Goal: Check status: Check status

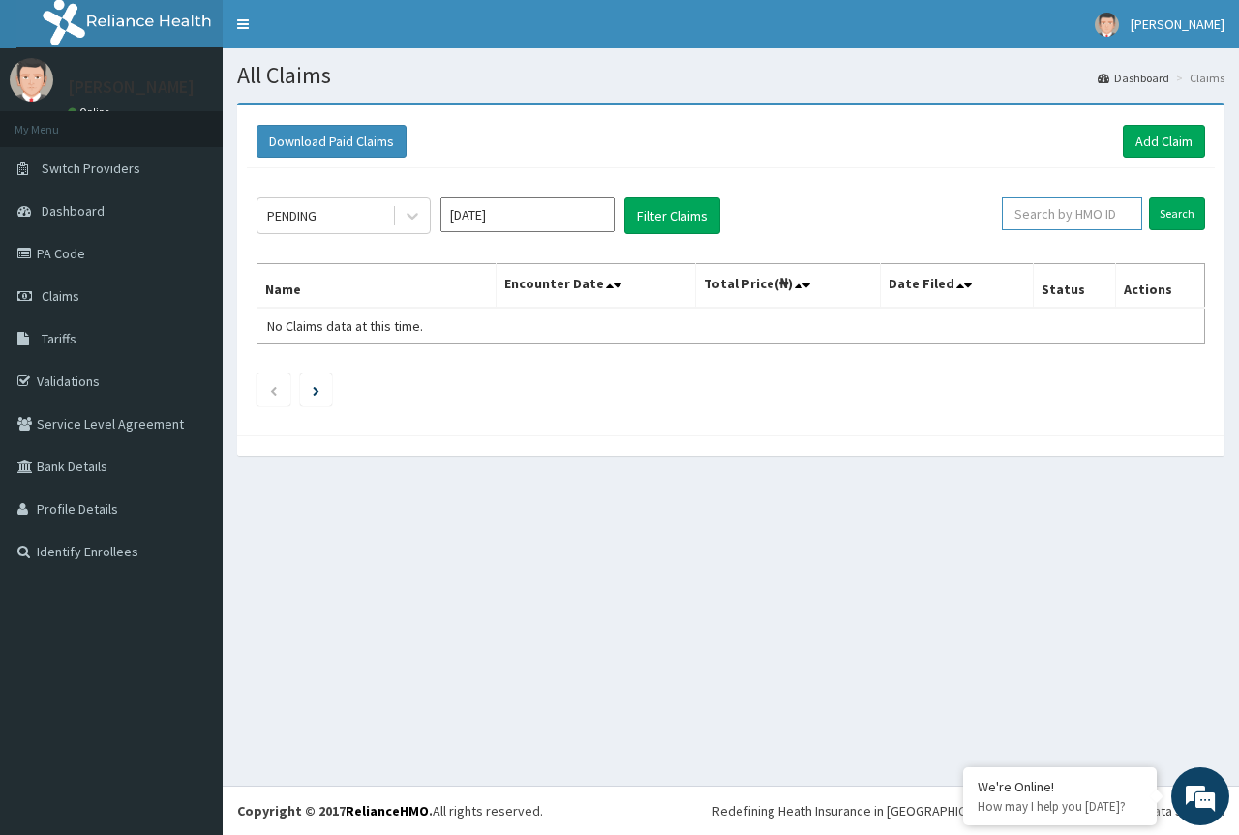
click at [1090, 223] on input "text" at bounding box center [1072, 213] width 140 height 33
type input "VCA/10024/C"
click at [1173, 220] on input "Search" at bounding box center [1177, 213] width 56 height 33
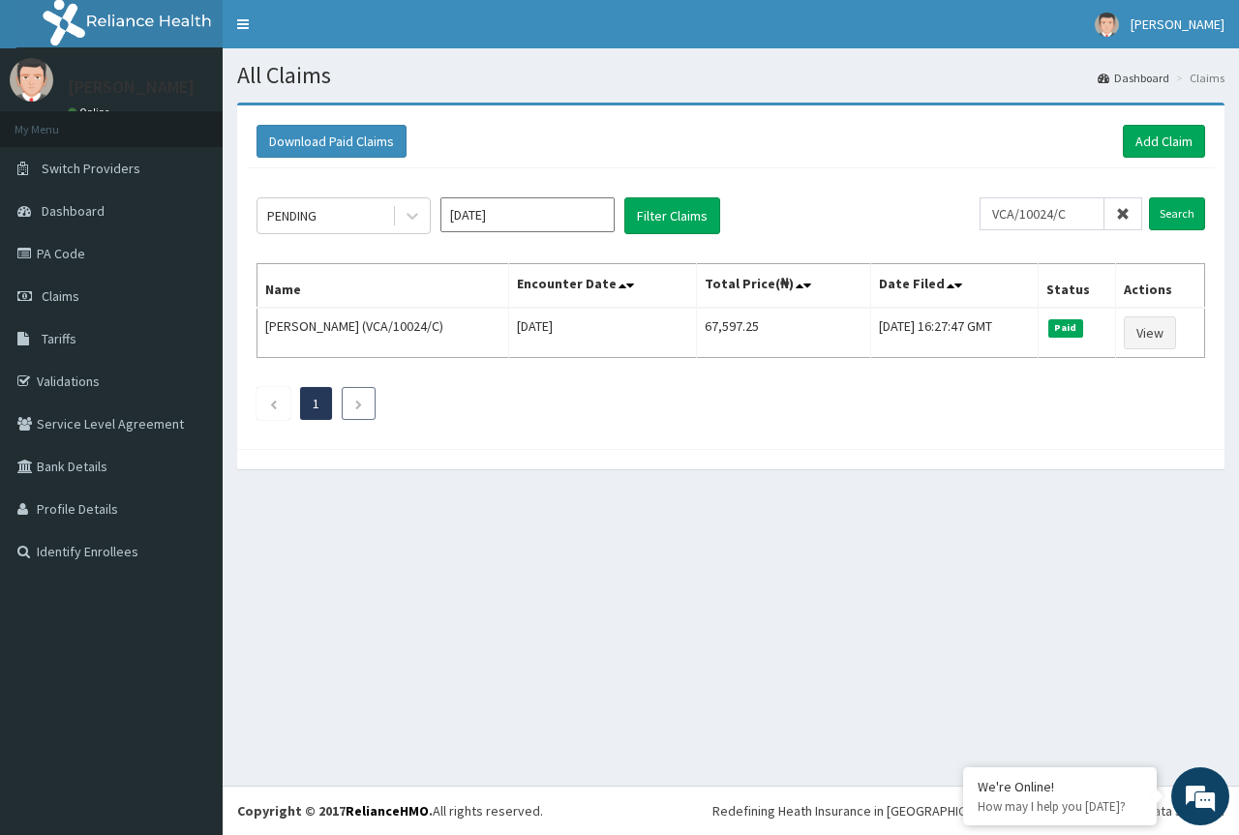
click at [361, 406] on icon "Next page" at bounding box center [358, 405] width 9 height 12
click at [365, 406] on li at bounding box center [359, 403] width 34 height 33
click at [270, 400] on icon "Previous page" at bounding box center [273, 405] width 9 height 12
click at [355, 415] on li at bounding box center [359, 403] width 34 height 33
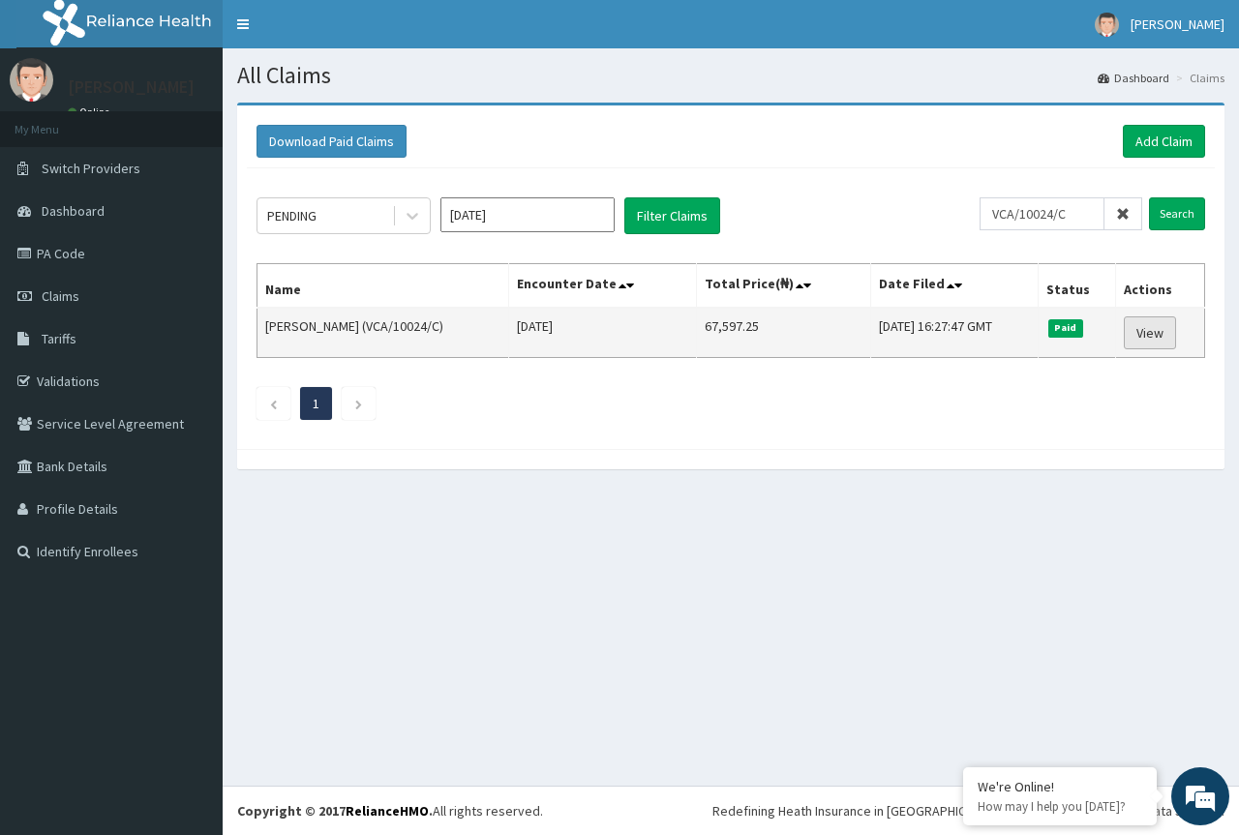
click at [1153, 333] on link "View" at bounding box center [1150, 333] width 52 height 33
click at [1157, 335] on link "View" at bounding box center [1150, 333] width 52 height 33
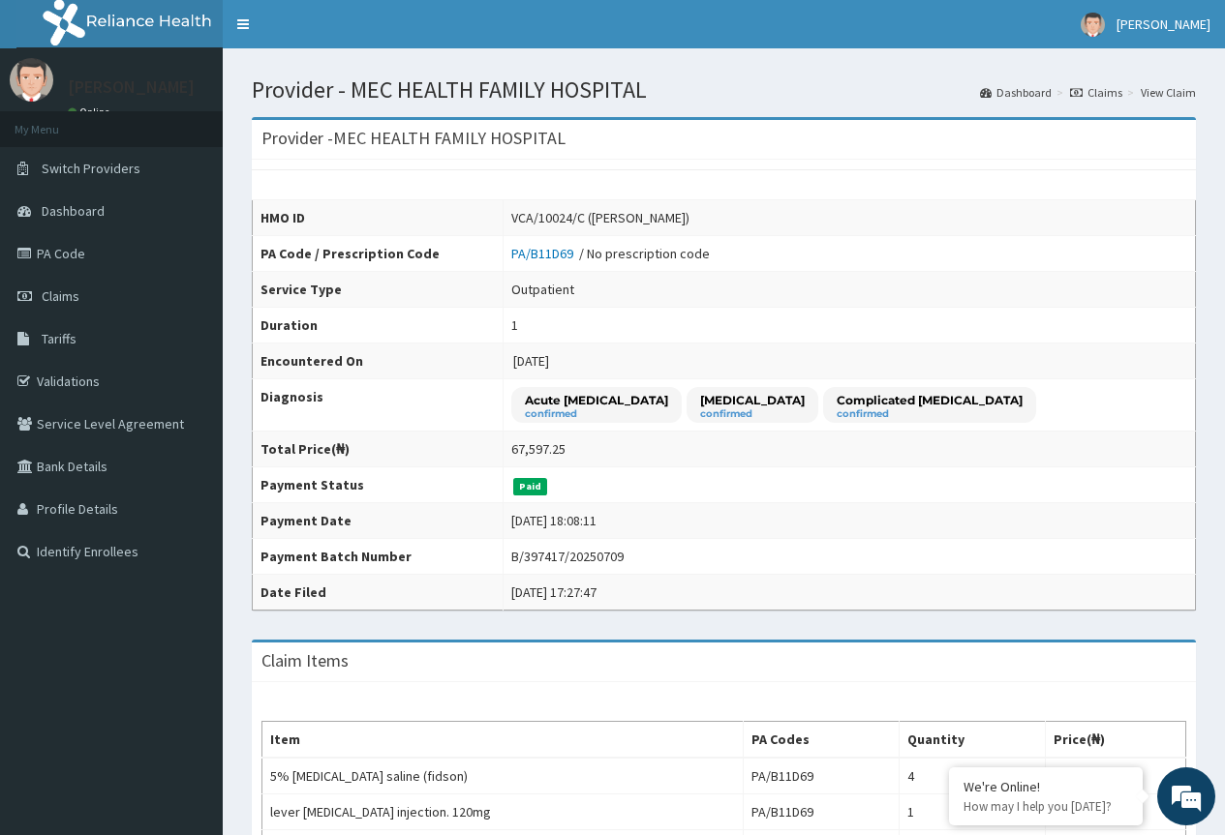
click at [1101, 88] on link "Claims" at bounding box center [1096, 92] width 52 height 16
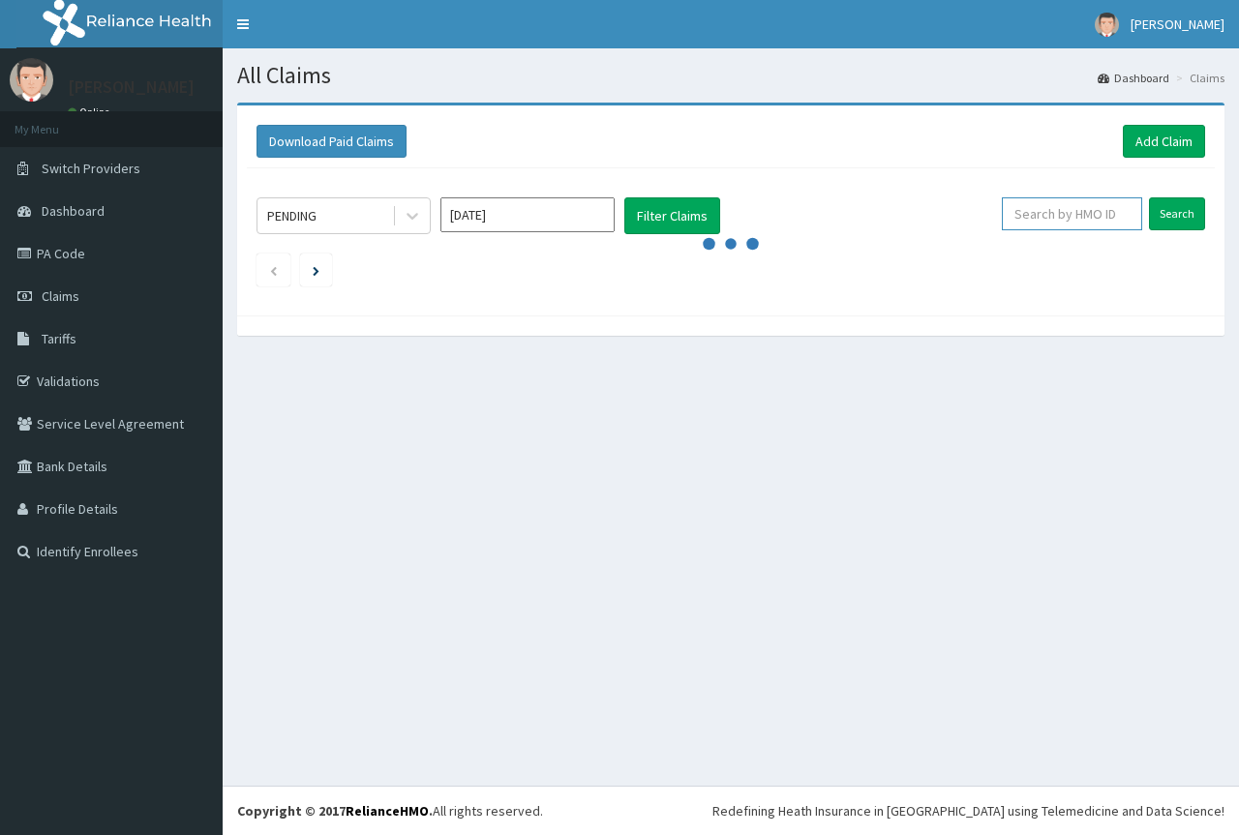
click at [1069, 217] on input "text" at bounding box center [1072, 213] width 140 height 33
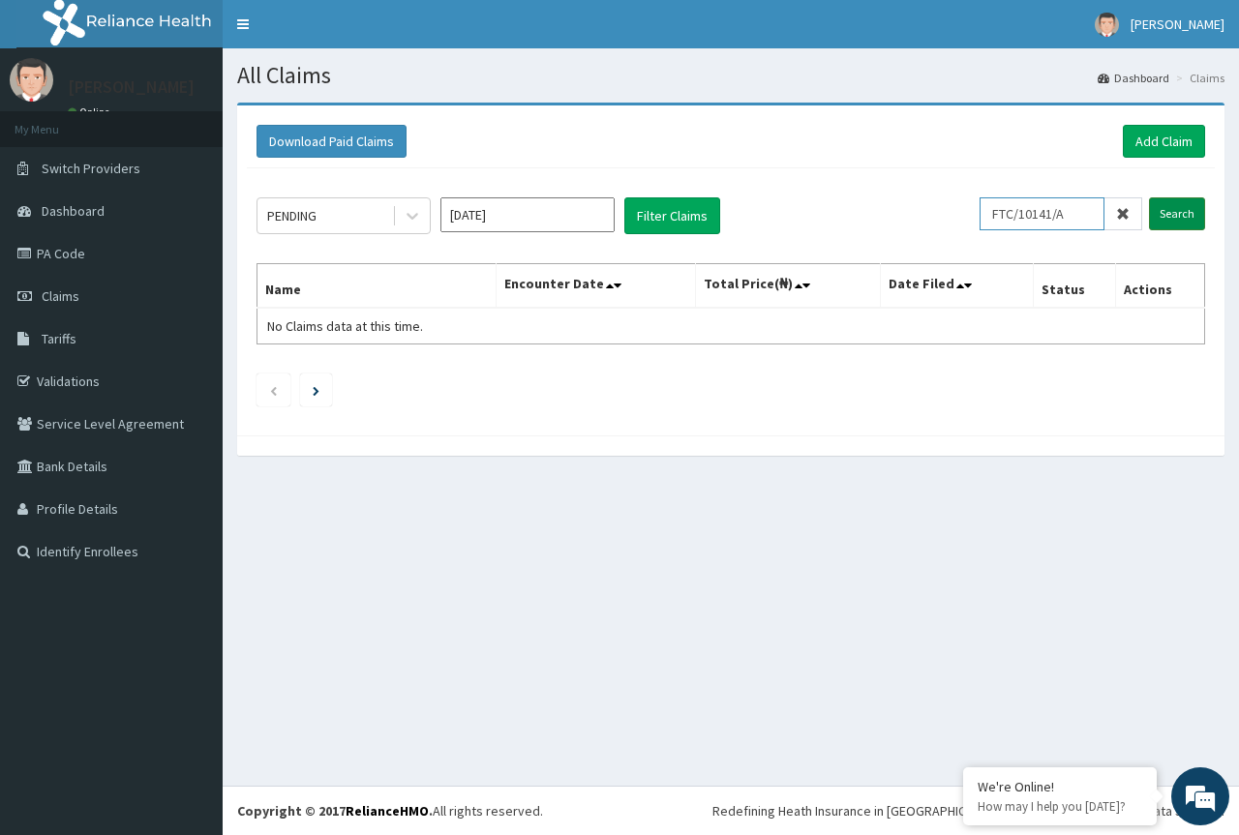
type input "FTC/10141/A"
click at [1168, 215] on input "Search" at bounding box center [1177, 213] width 56 height 33
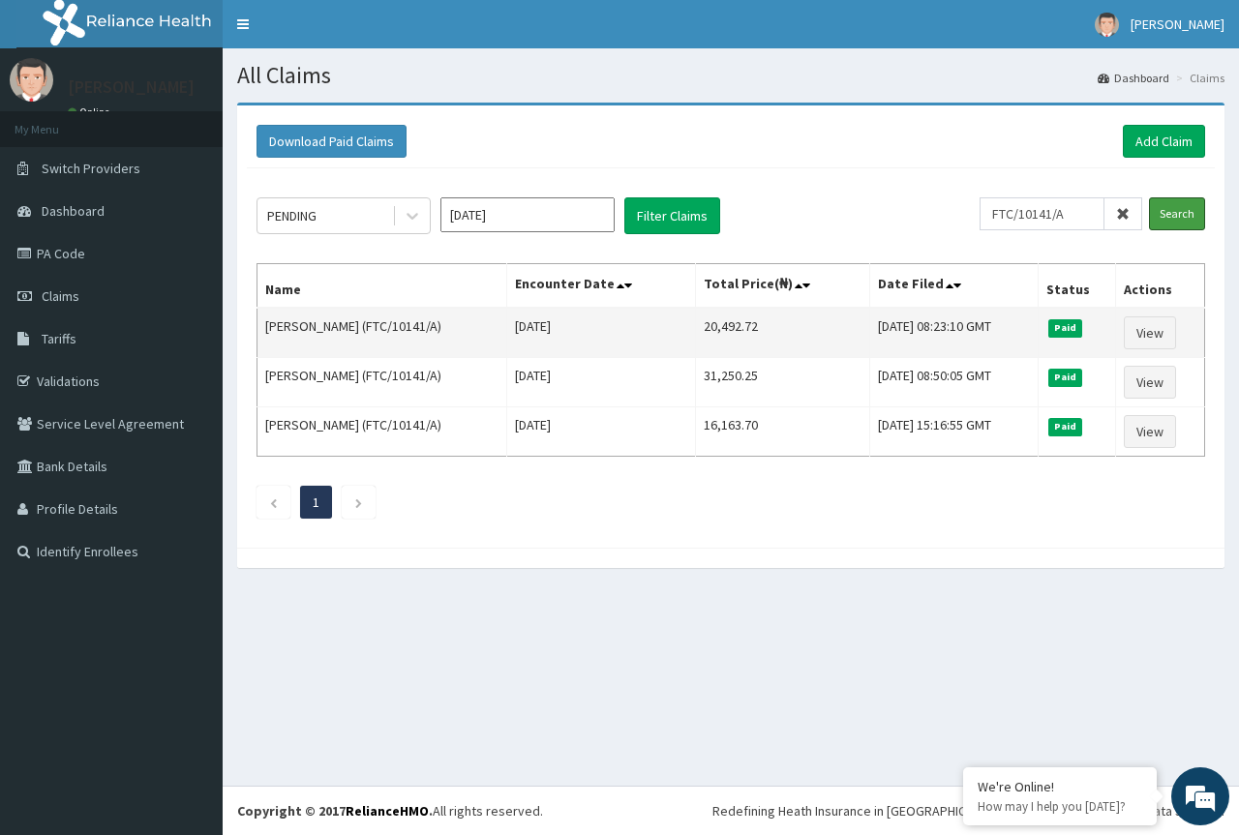
click at [1149, 197] on input "Search" at bounding box center [1177, 213] width 56 height 33
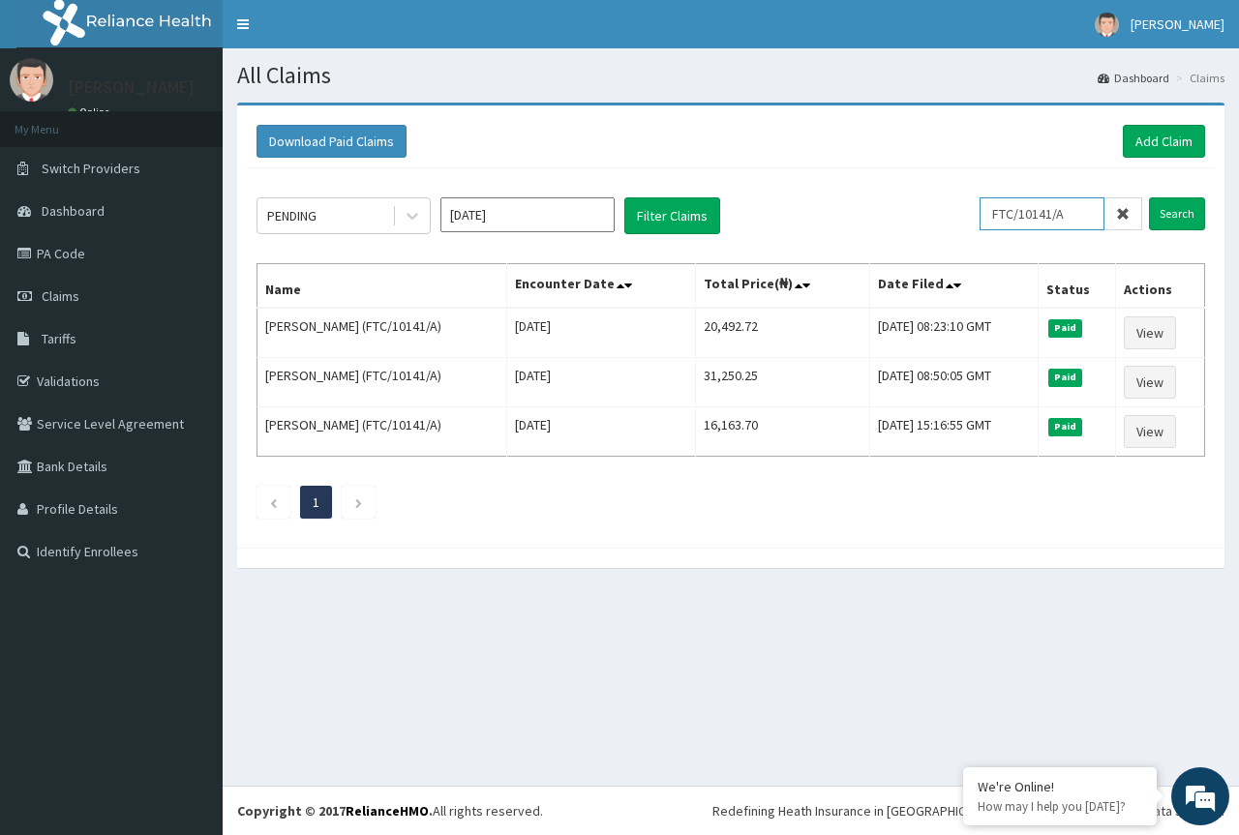
click at [1089, 221] on input "FTC/10141/A" at bounding box center [1042, 213] width 125 height 33
click at [1127, 214] on icon at bounding box center [1123, 214] width 14 height 14
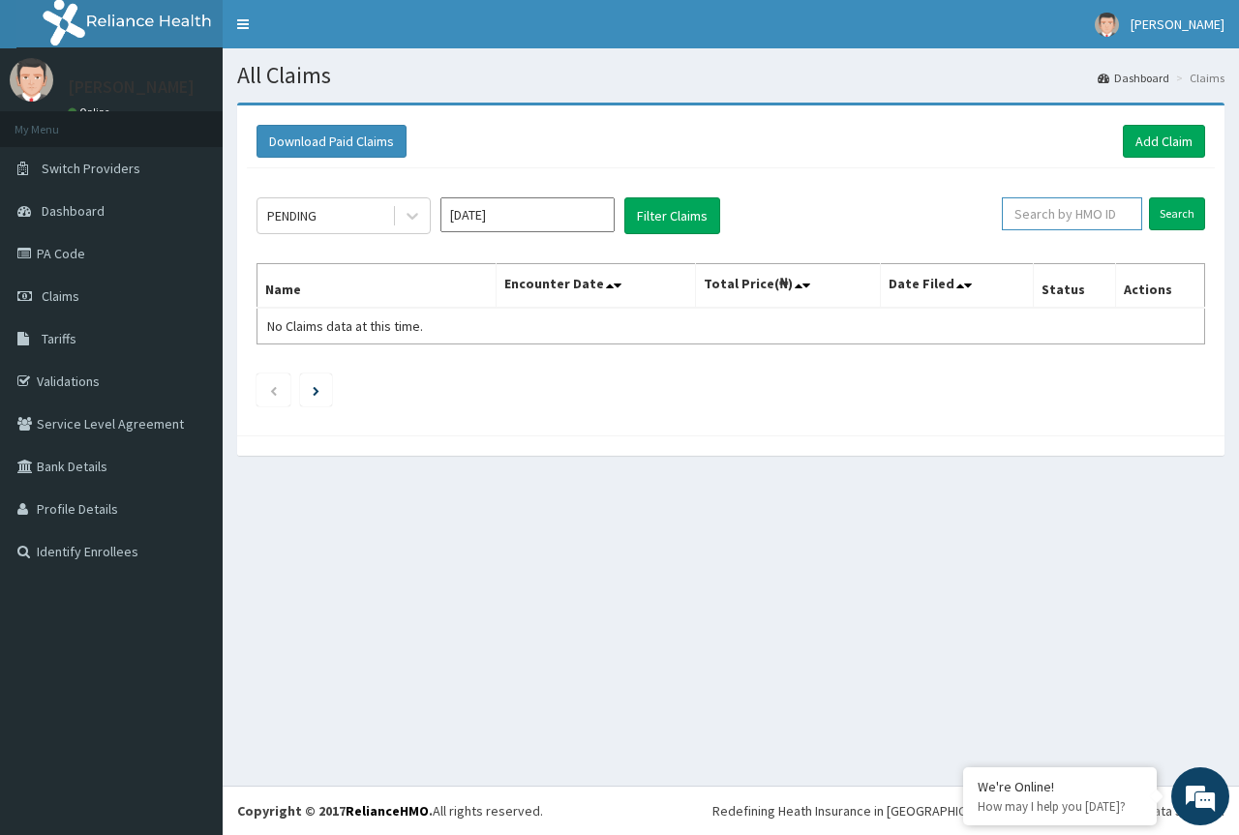
click at [1102, 217] on input "text" at bounding box center [1072, 213] width 140 height 33
type input "RAM/10150/A"
click at [1163, 208] on input "Search" at bounding box center [1177, 213] width 56 height 33
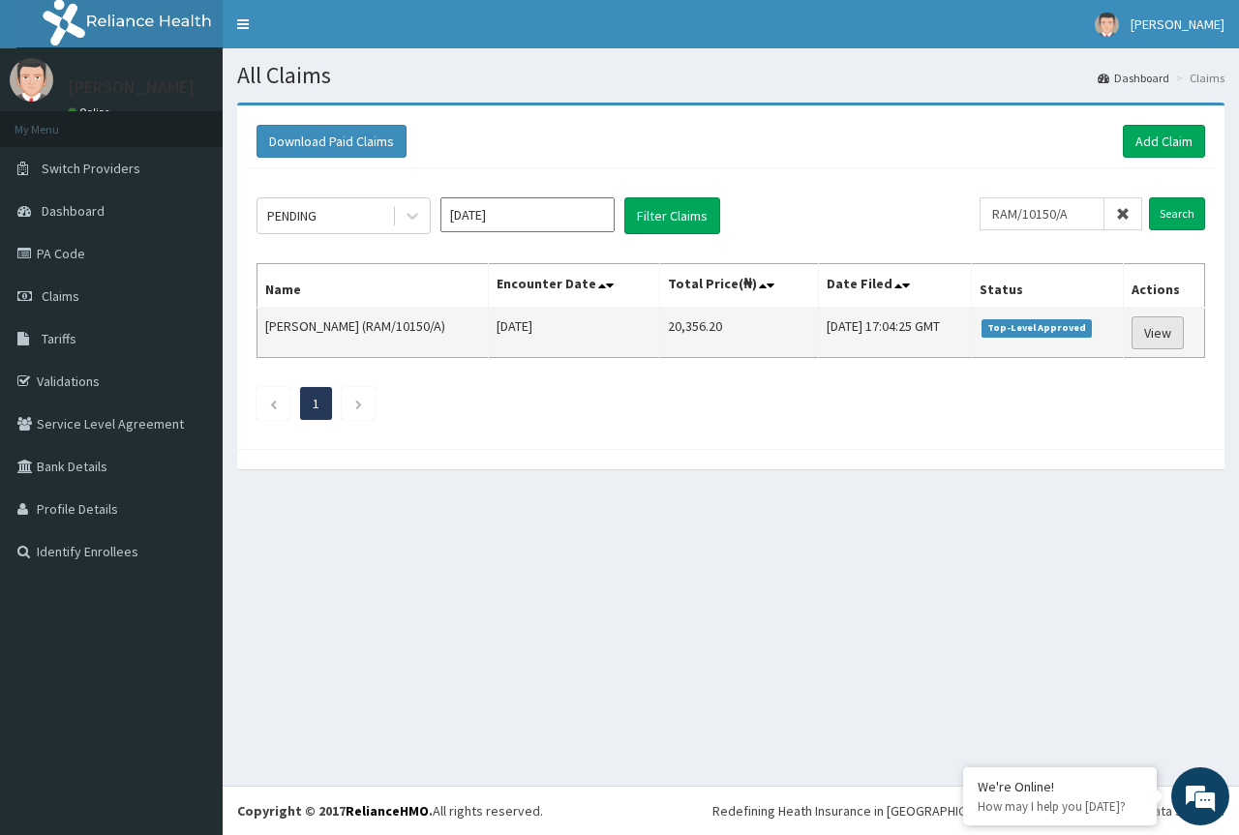
click at [1172, 334] on link "View" at bounding box center [1158, 333] width 52 height 33
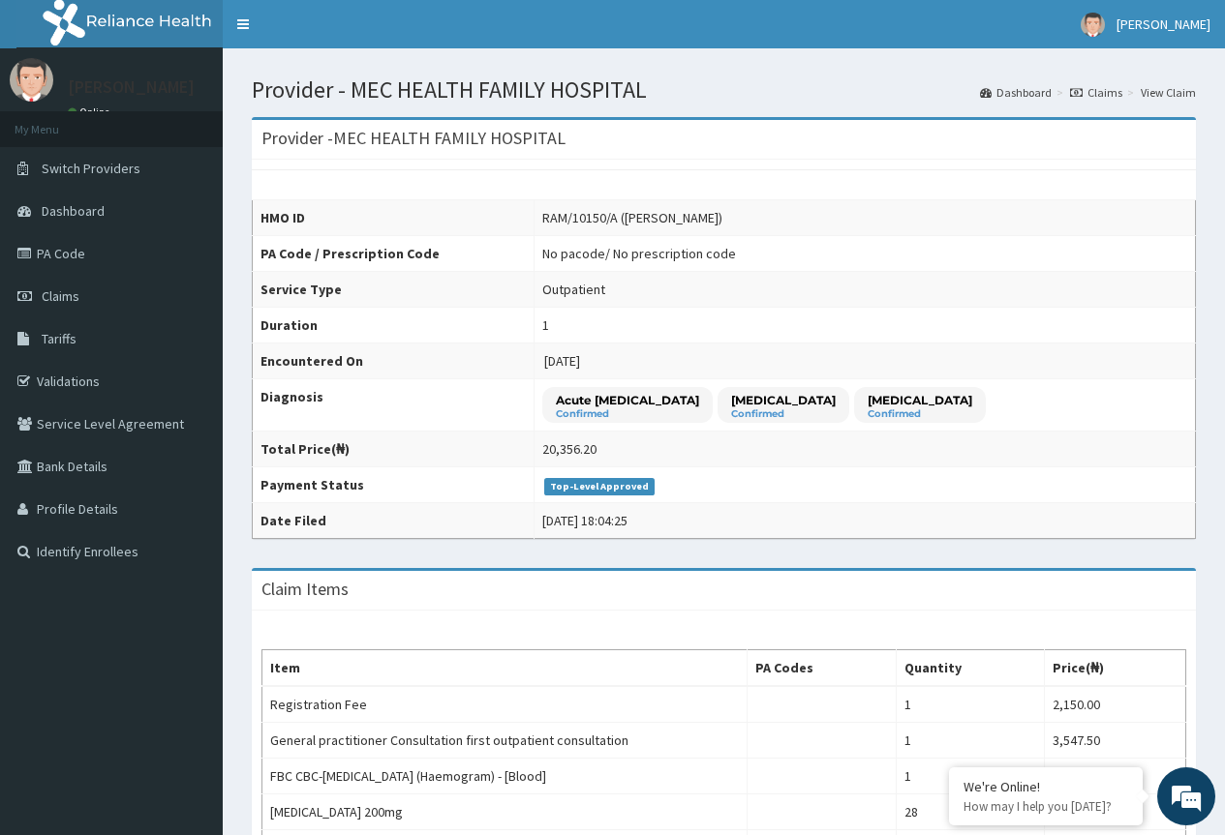
click at [1108, 89] on link "Claims" at bounding box center [1096, 92] width 52 height 16
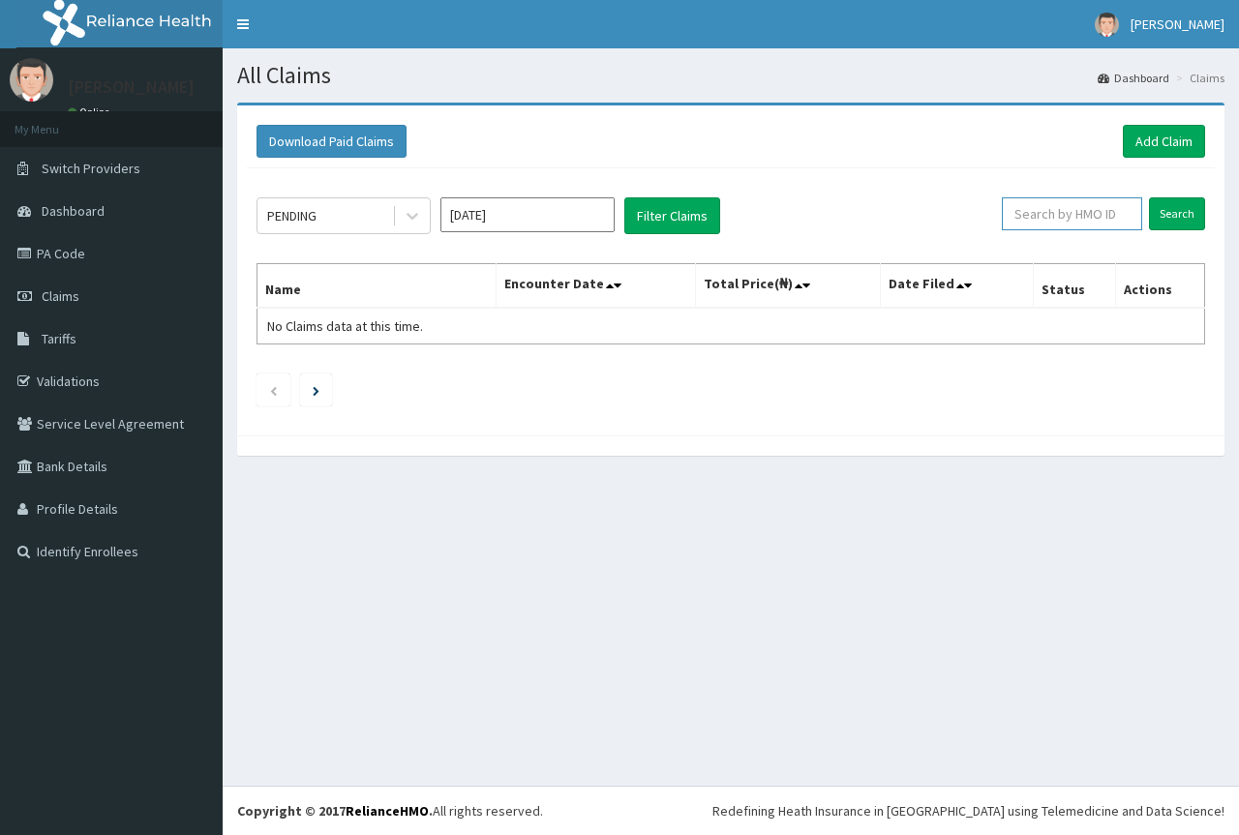
click at [1117, 215] on input "text" at bounding box center [1072, 213] width 140 height 33
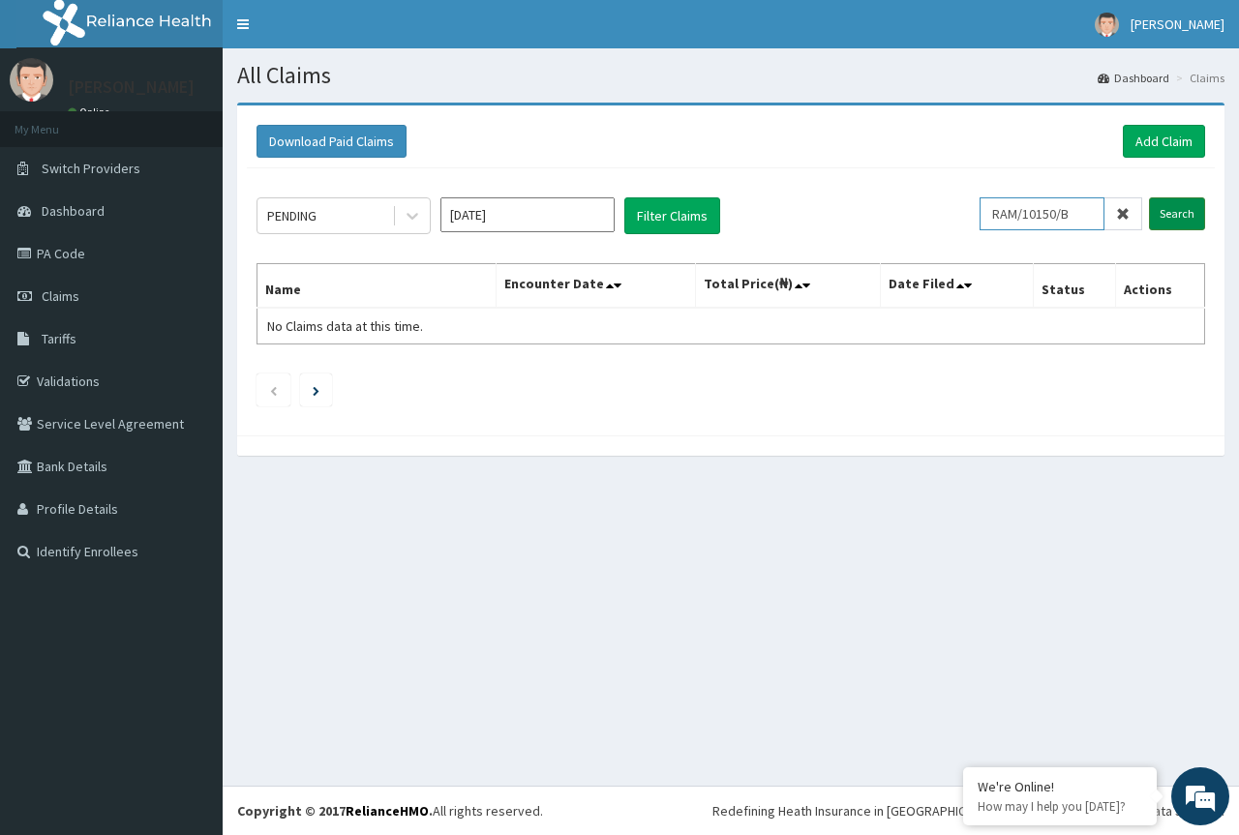
type input "RAM/10150/B"
click at [1192, 216] on input "Search" at bounding box center [1177, 213] width 56 height 33
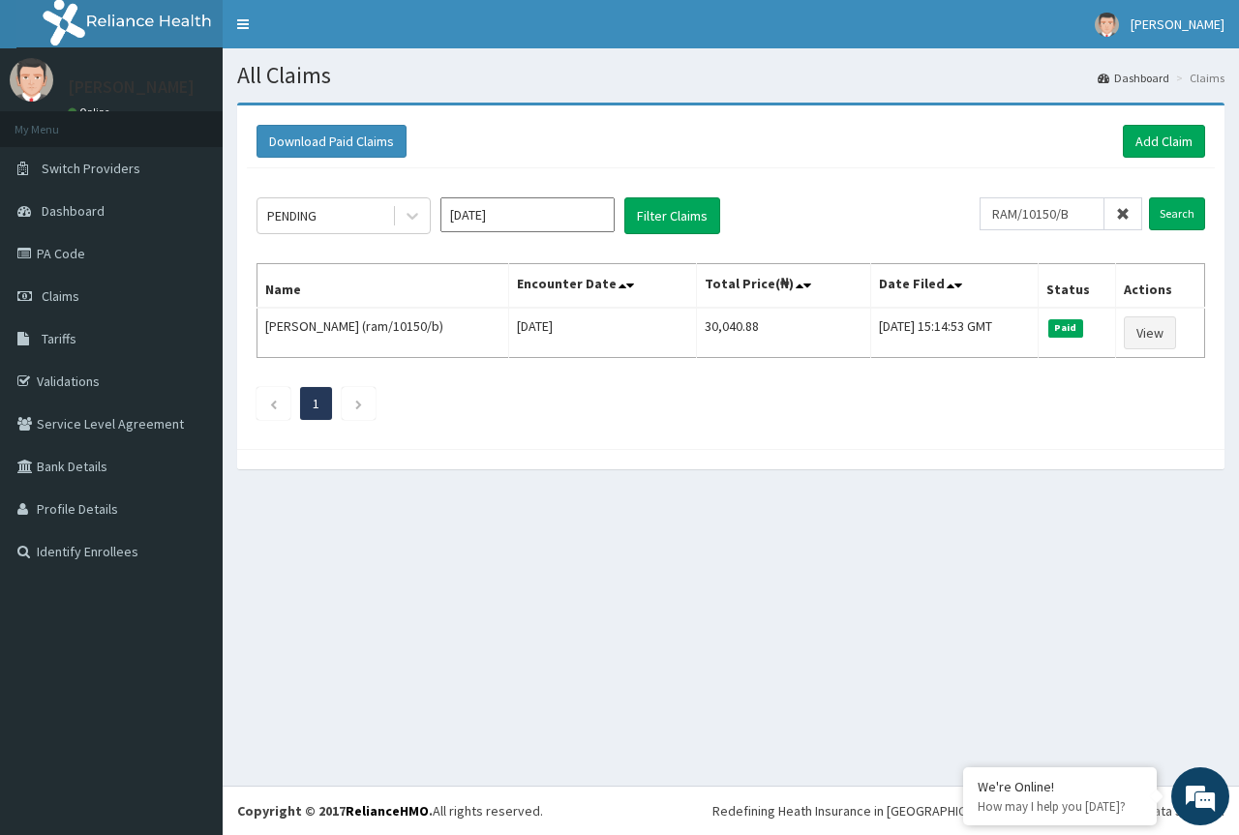
click at [1124, 214] on icon at bounding box center [1123, 214] width 14 height 14
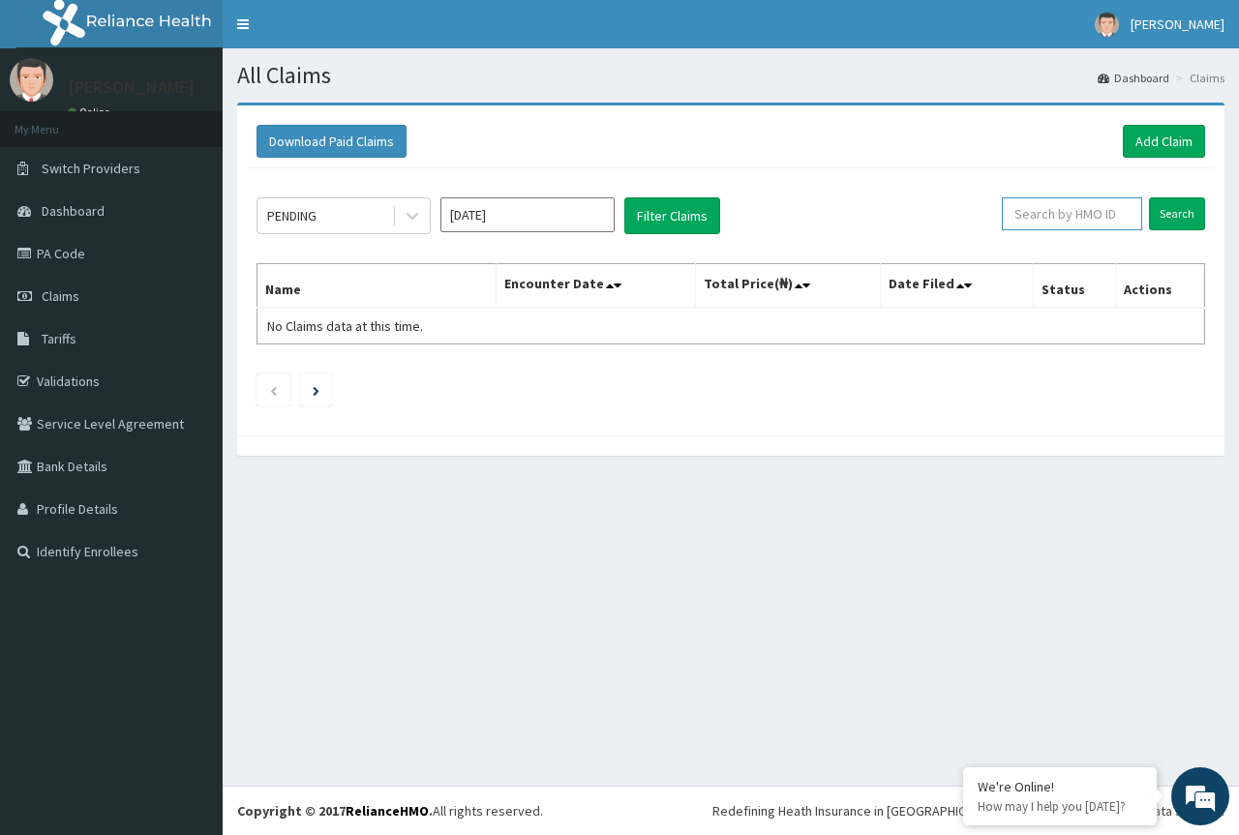
drag, startPoint x: 1059, startPoint y: 213, endPoint x: 1063, endPoint y: 197, distance: 16.9
click at [1060, 210] on input "text" at bounding box center [1072, 213] width 140 height 33
type input "JOA/10008/A"
click at [1170, 218] on input "Search" at bounding box center [1177, 213] width 56 height 33
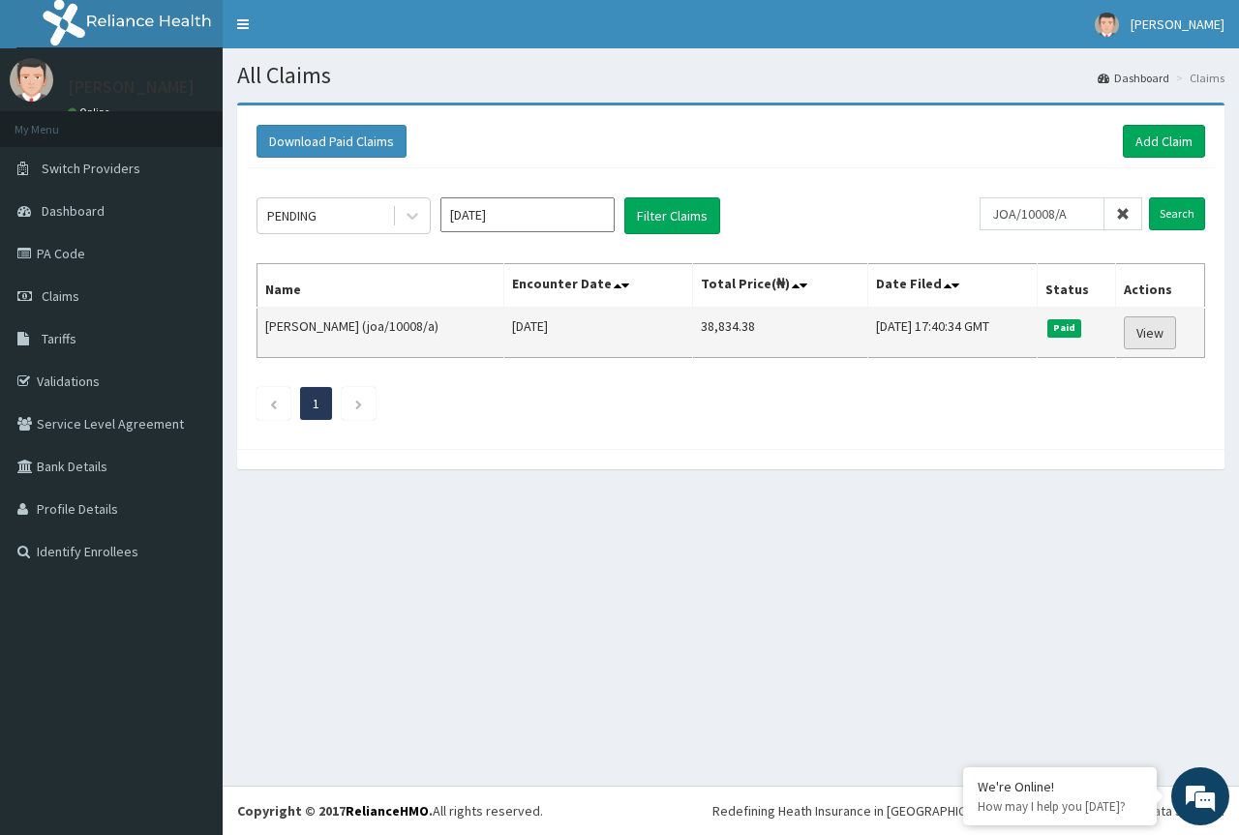
click at [1147, 325] on link "View" at bounding box center [1150, 333] width 52 height 33
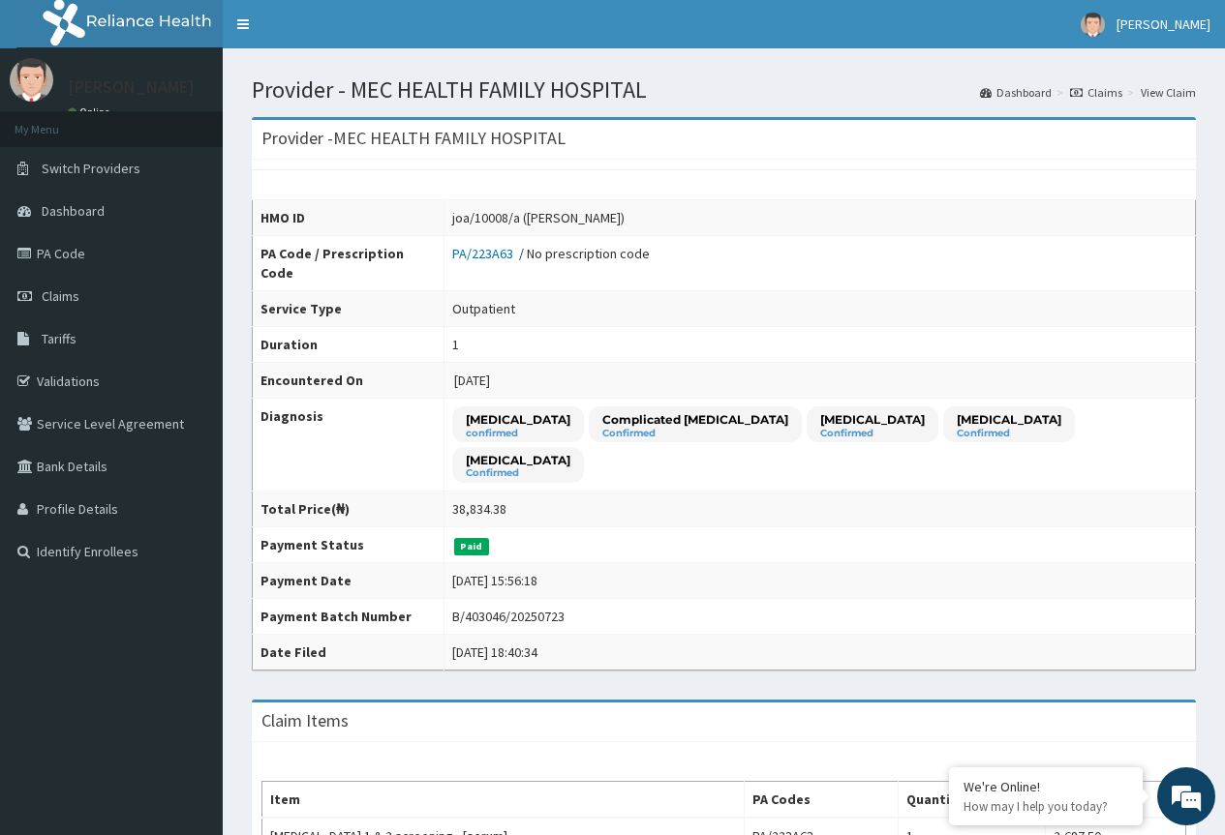
click at [1104, 95] on link "Claims" at bounding box center [1096, 92] width 52 height 16
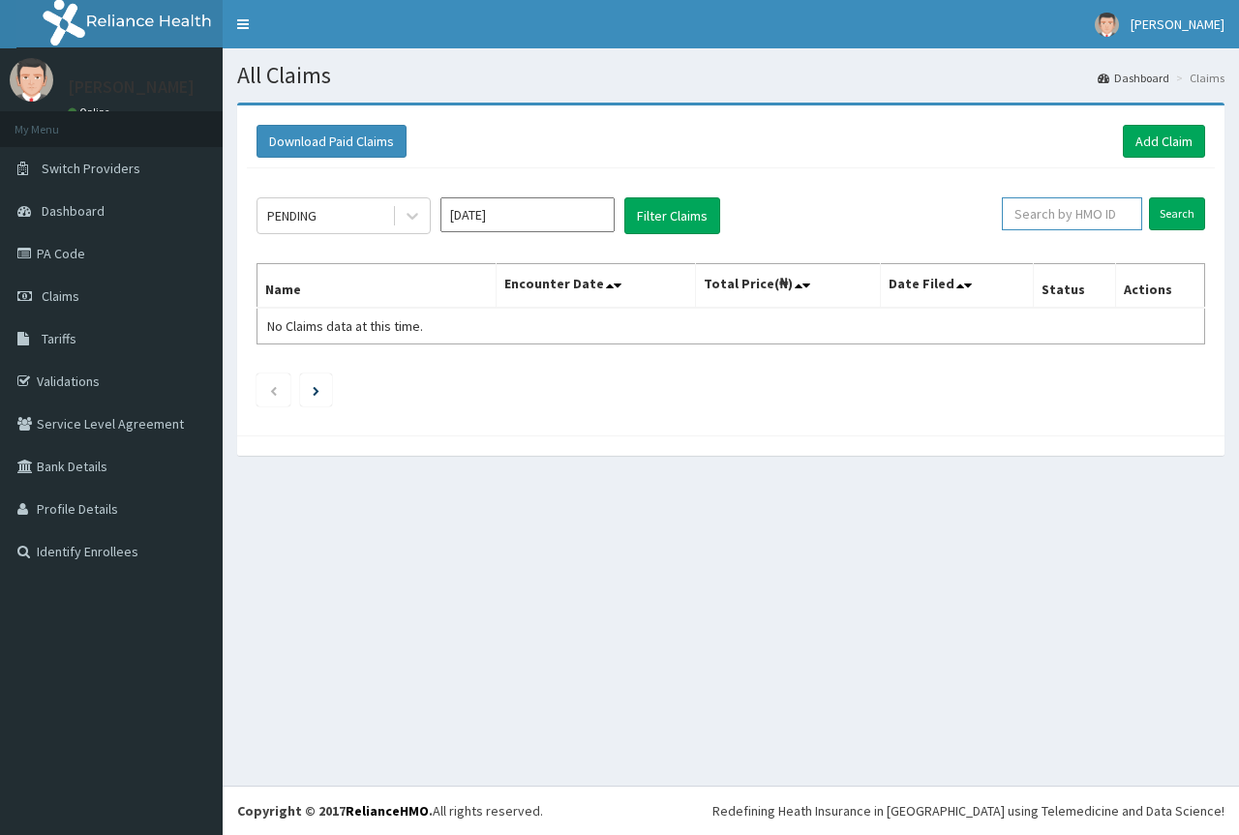
click at [1086, 218] on input "text" at bounding box center [1072, 213] width 140 height 33
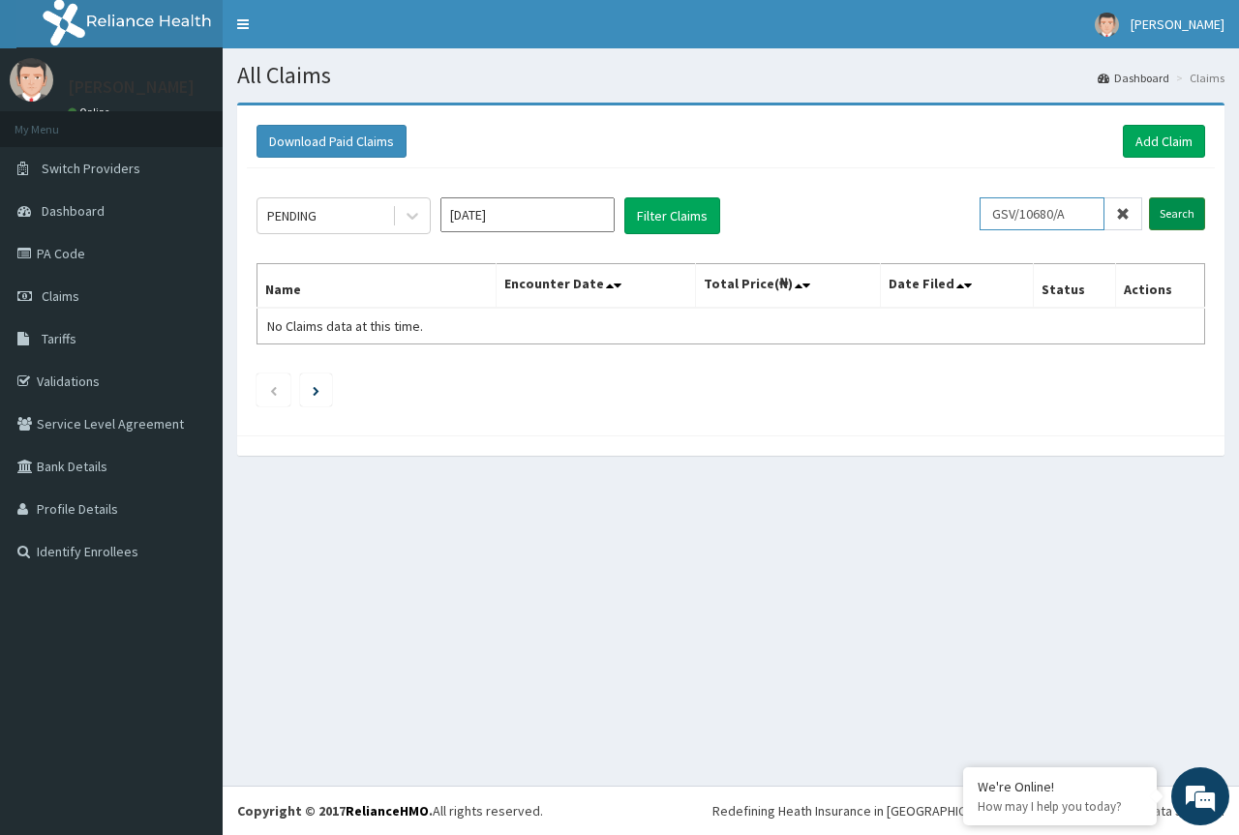
type input "GSV/10680/A"
click at [1177, 216] on input "Search" at bounding box center [1177, 213] width 56 height 33
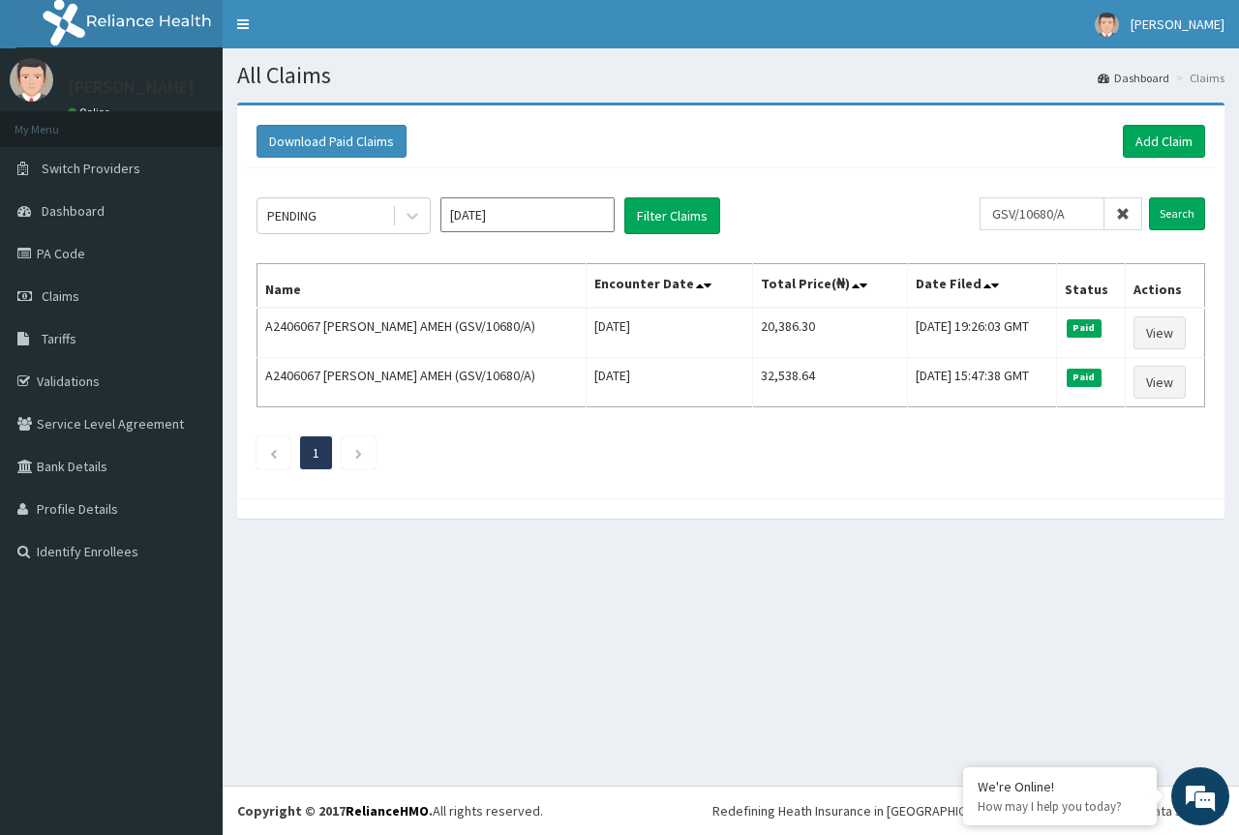
click at [1124, 205] on span at bounding box center [1124, 213] width 38 height 33
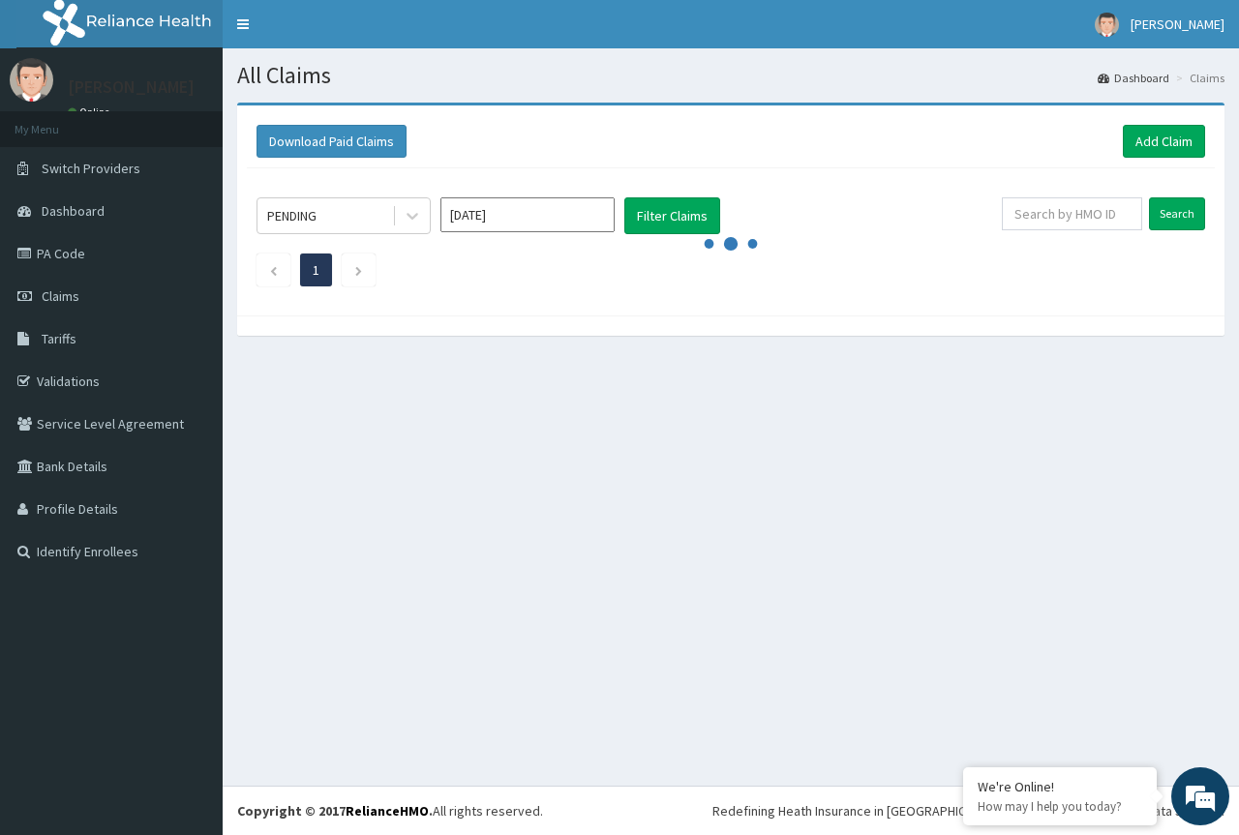
click at [1125, 234] on div "Search" at bounding box center [1103, 215] width 203 height 37
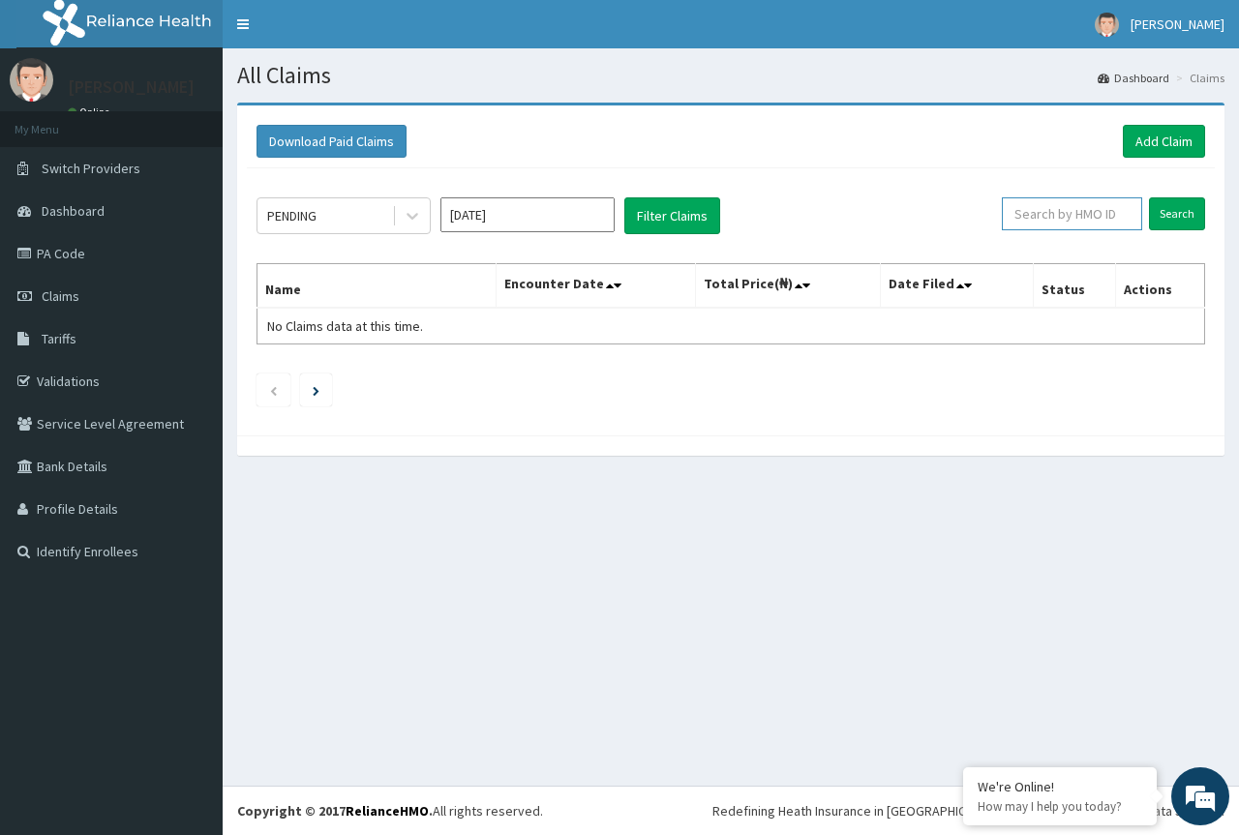
click at [1121, 221] on input "text" at bounding box center [1072, 213] width 140 height 33
type input "MBM/10013/C"
drag, startPoint x: 1175, startPoint y: 204, endPoint x: 1180, endPoint y: 214, distance: 10.8
click at [1180, 205] on input "Search" at bounding box center [1177, 213] width 56 height 33
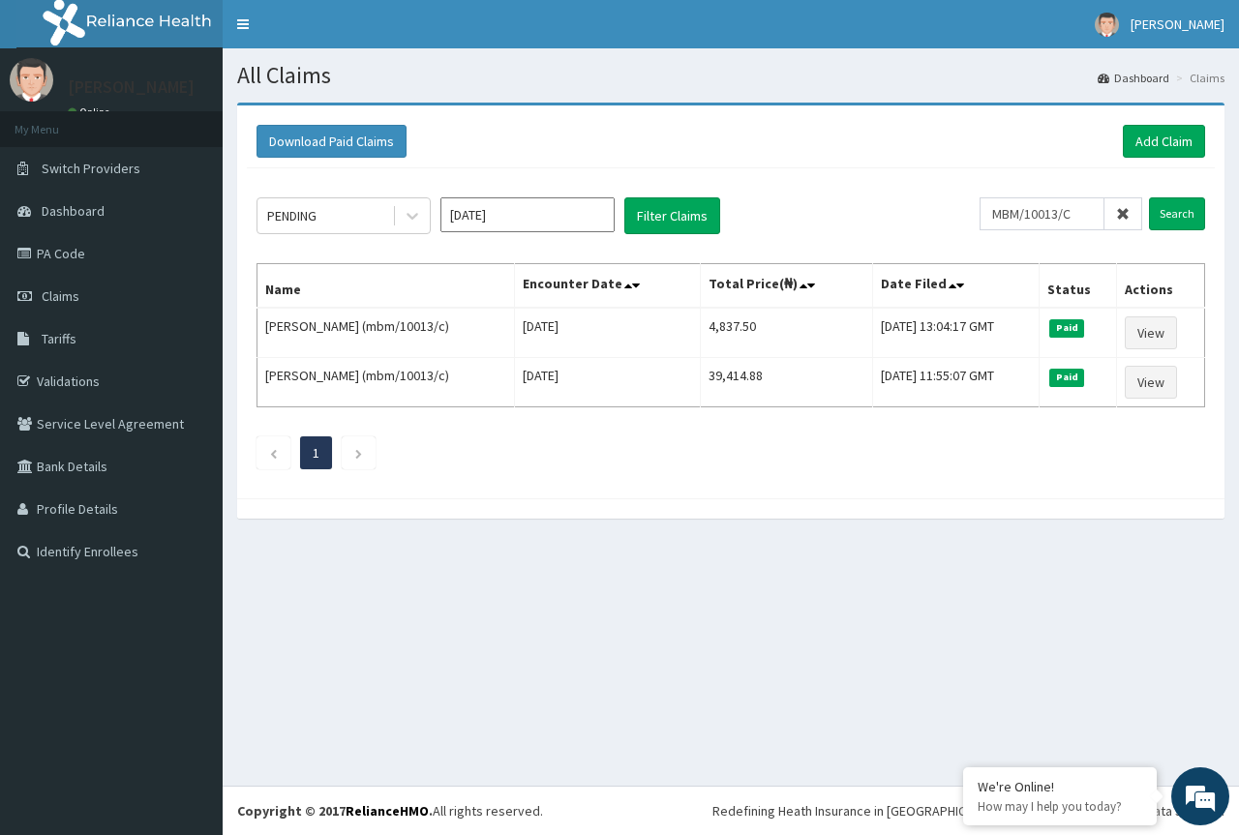
click at [1128, 208] on icon at bounding box center [1123, 214] width 14 height 14
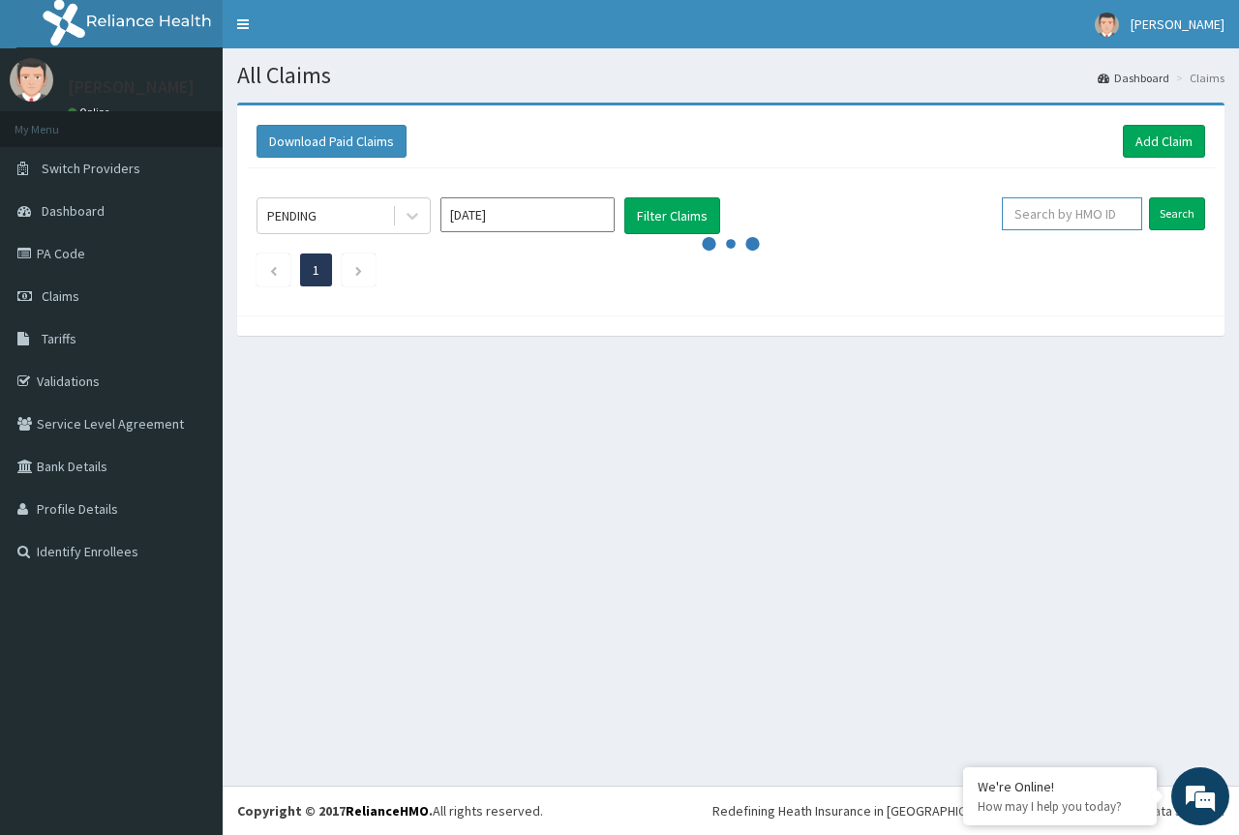
click at [1047, 216] on input "text" at bounding box center [1072, 213] width 140 height 33
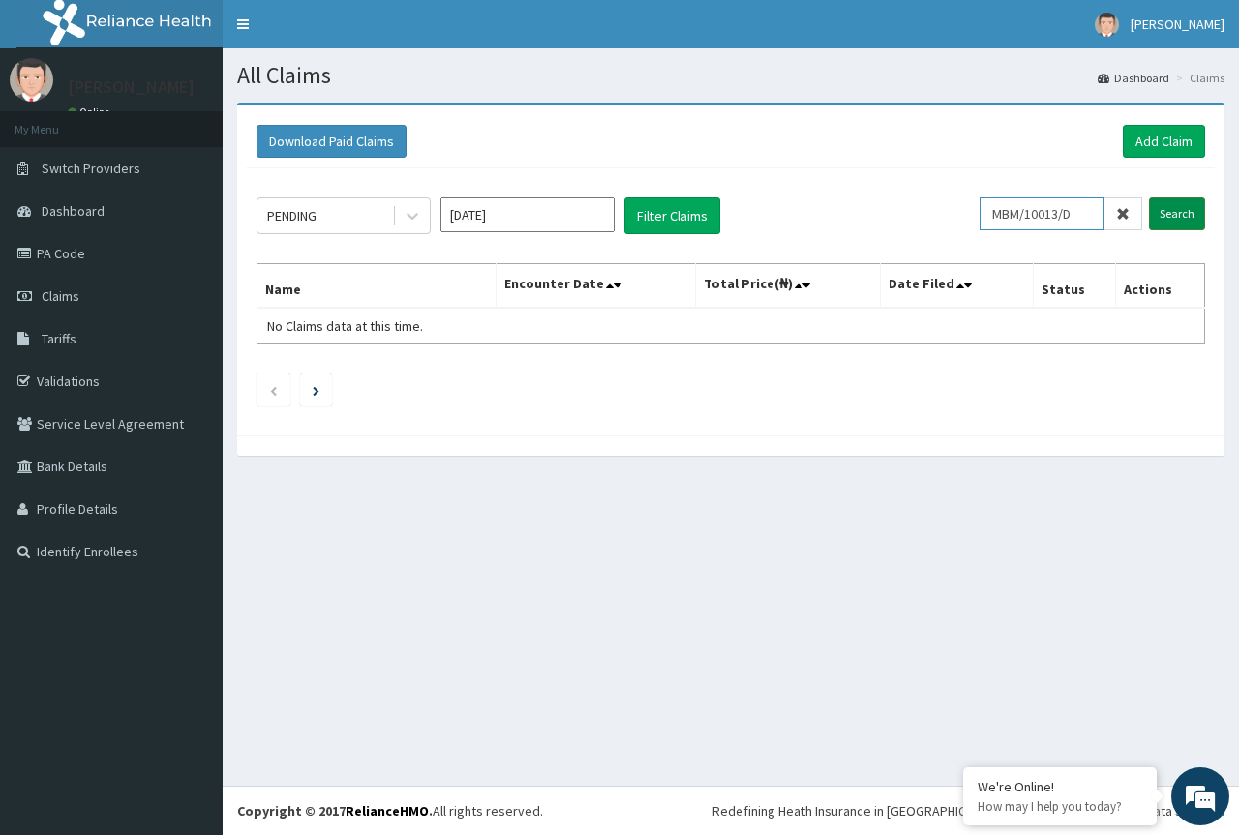
type input "MBM/10013/D"
click at [1169, 210] on input "Search" at bounding box center [1177, 213] width 56 height 33
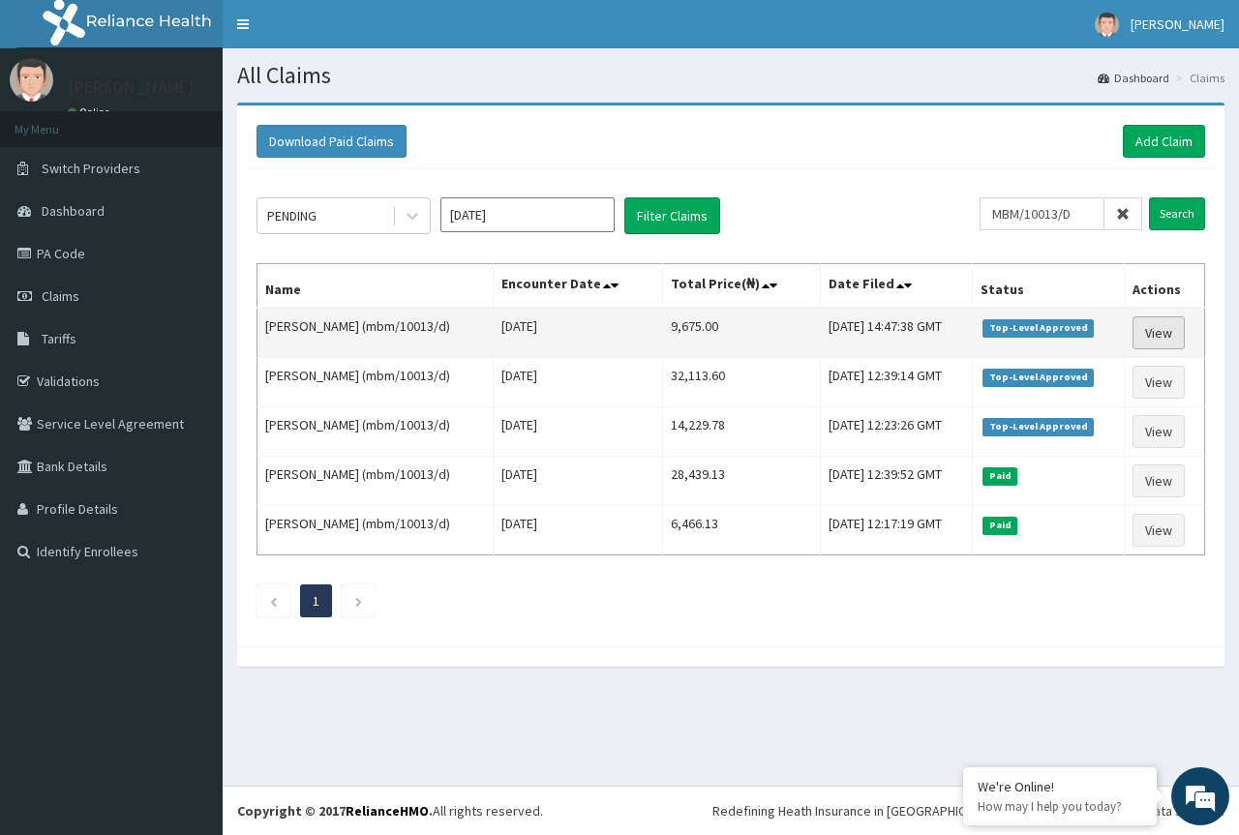
click at [1158, 337] on link "View" at bounding box center [1159, 333] width 52 height 33
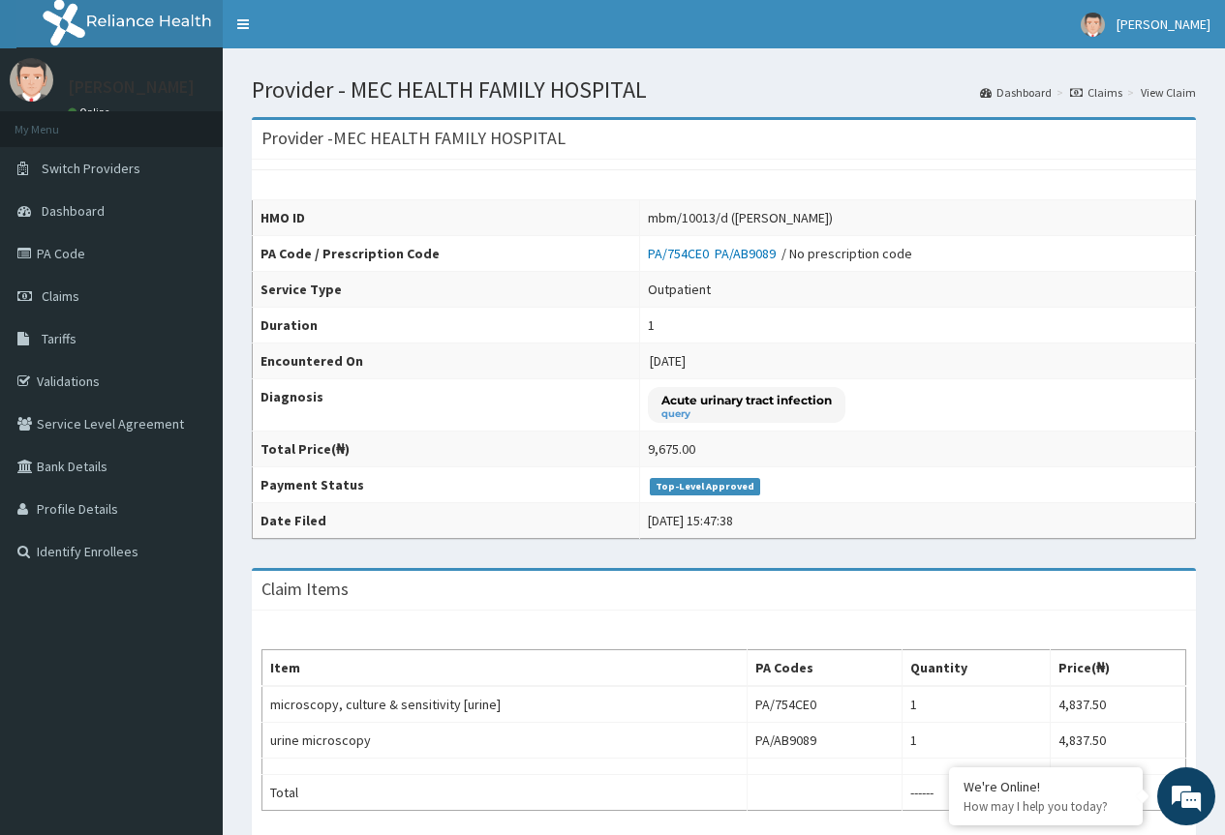
click at [1101, 93] on link "Claims" at bounding box center [1096, 92] width 52 height 16
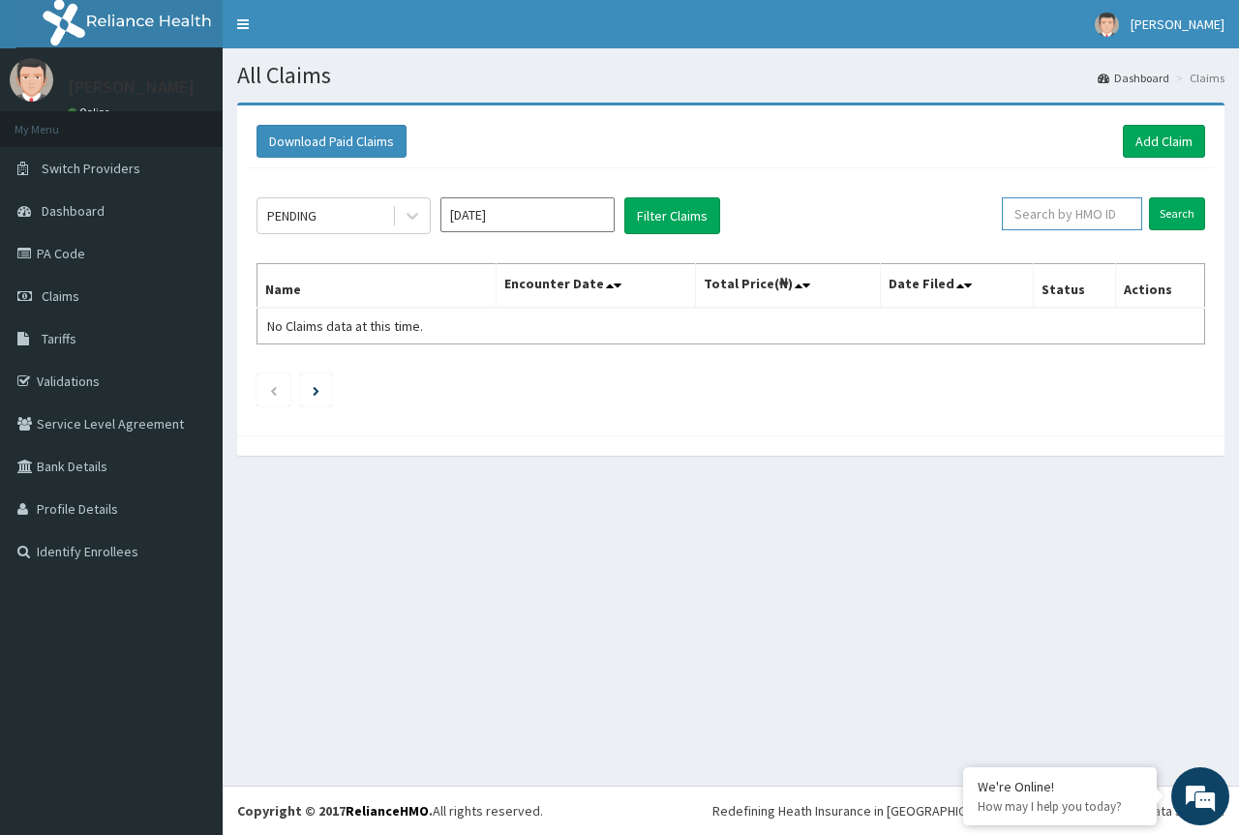
click at [1052, 223] on input "text" at bounding box center [1072, 213] width 140 height 33
type input "URI/10289/A"
click at [1171, 206] on input "Search" at bounding box center [1177, 213] width 56 height 33
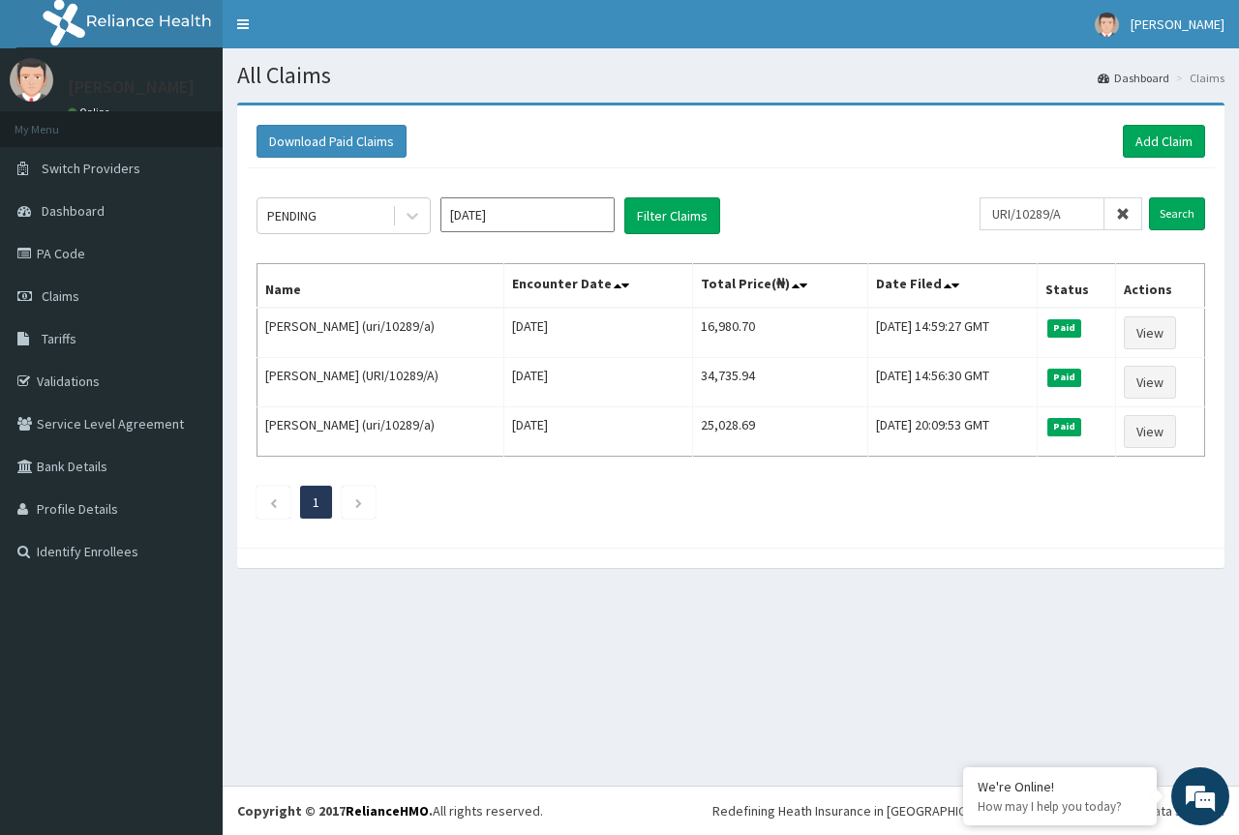
click at [1130, 208] on icon at bounding box center [1123, 214] width 14 height 14
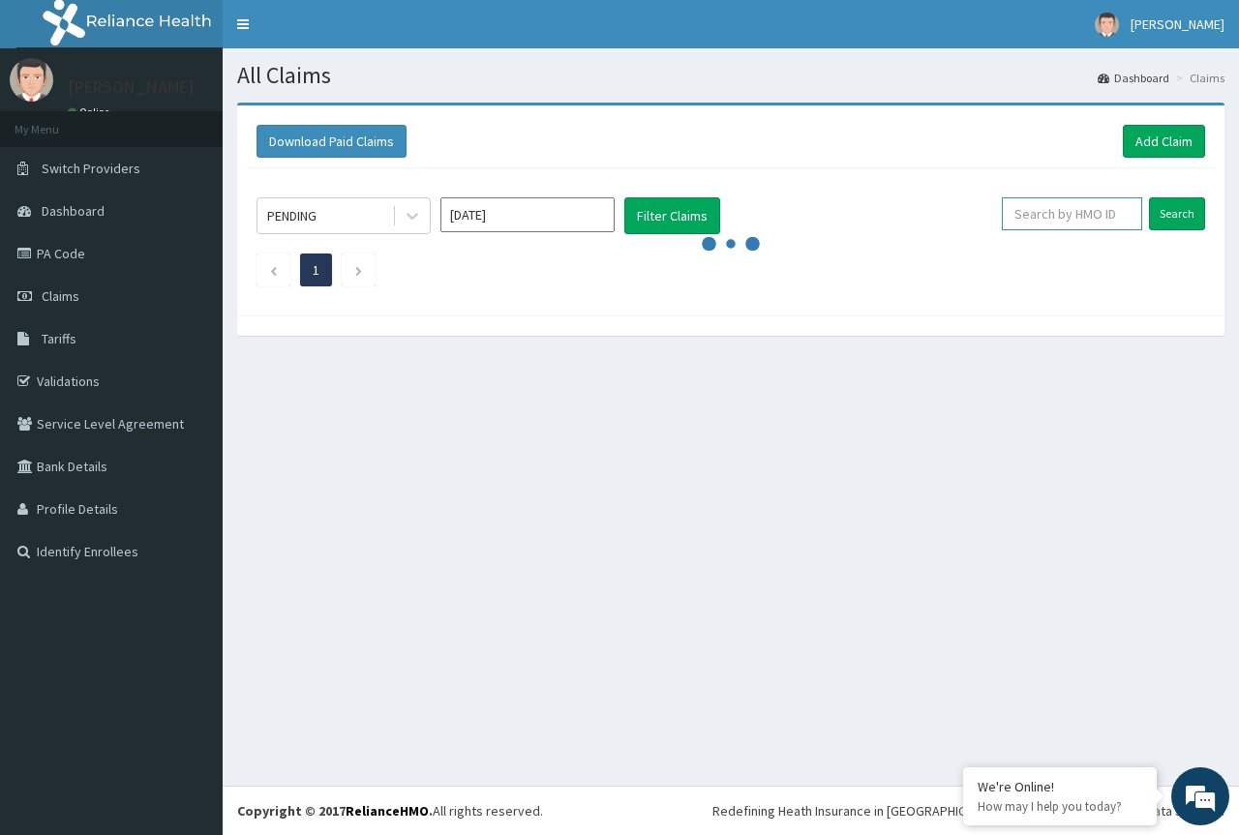
click at [1075, 220] on input "text" at bounding box center [1072, 213] width 140 height 33
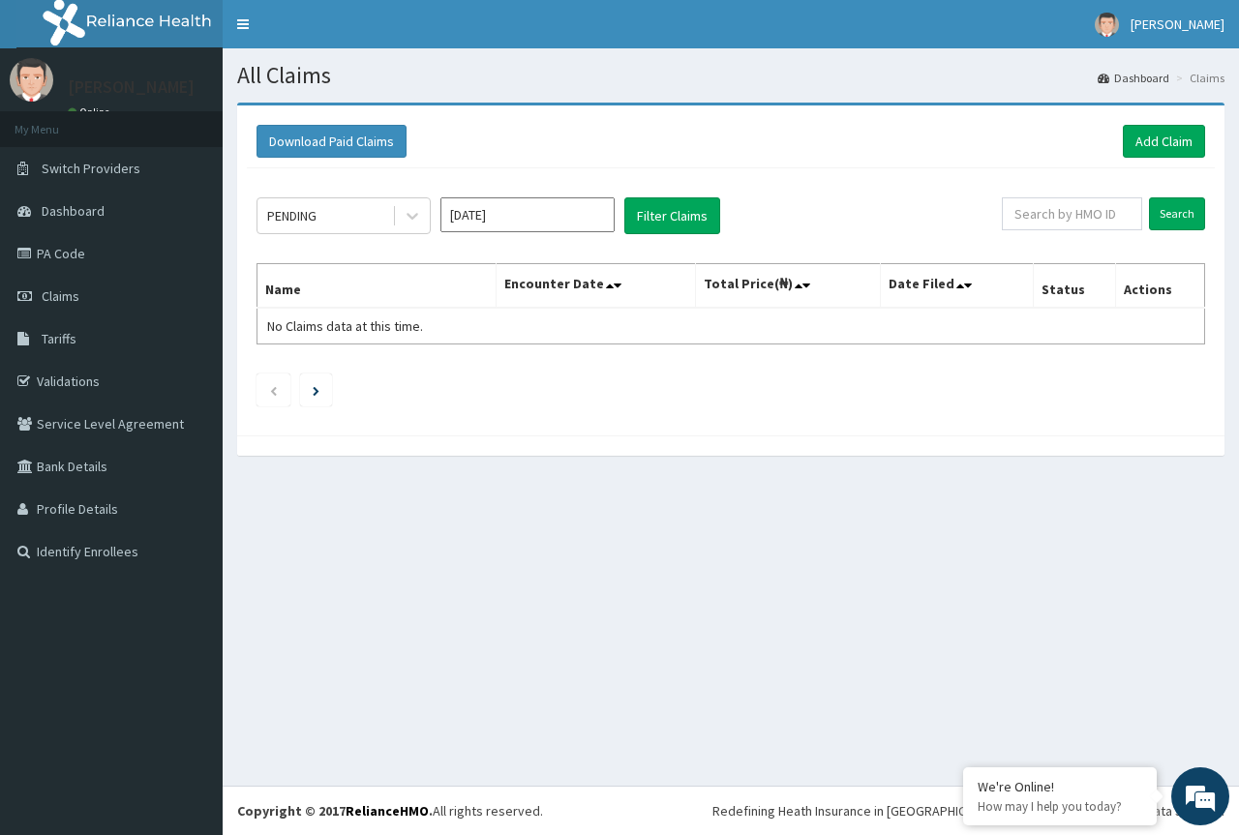
click at [794, 416] on div "PENDING [DATE] Filter Claims Search Name Encounter Date Total Price(₦) Date Fil…" at bounding box center [731, 297] width 968 height 258
drag, startPoint x: 1030, startPoint y: 213, endPoint x: 1037, endPoint y: 196, distance: 18.7
click at [1032, 210] on input "text" at bounding box center [1072, 213] width 140 height 33
type input "CYA/10208/B"
click at [1186, 201] on input "Search" at bounding box center [1177, 213] width 56 height 33
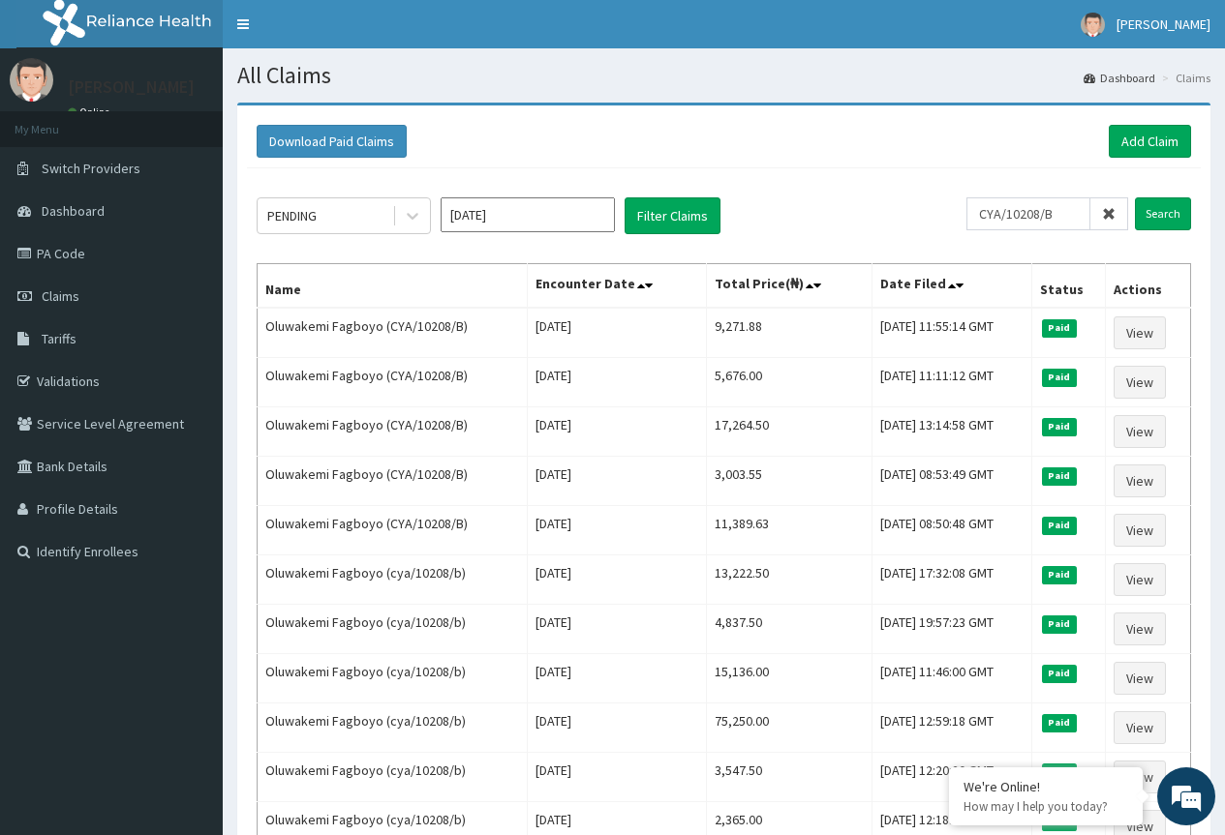
click at [1109, 216] on icon at bounding box center [1109, 214] width 14 height 14
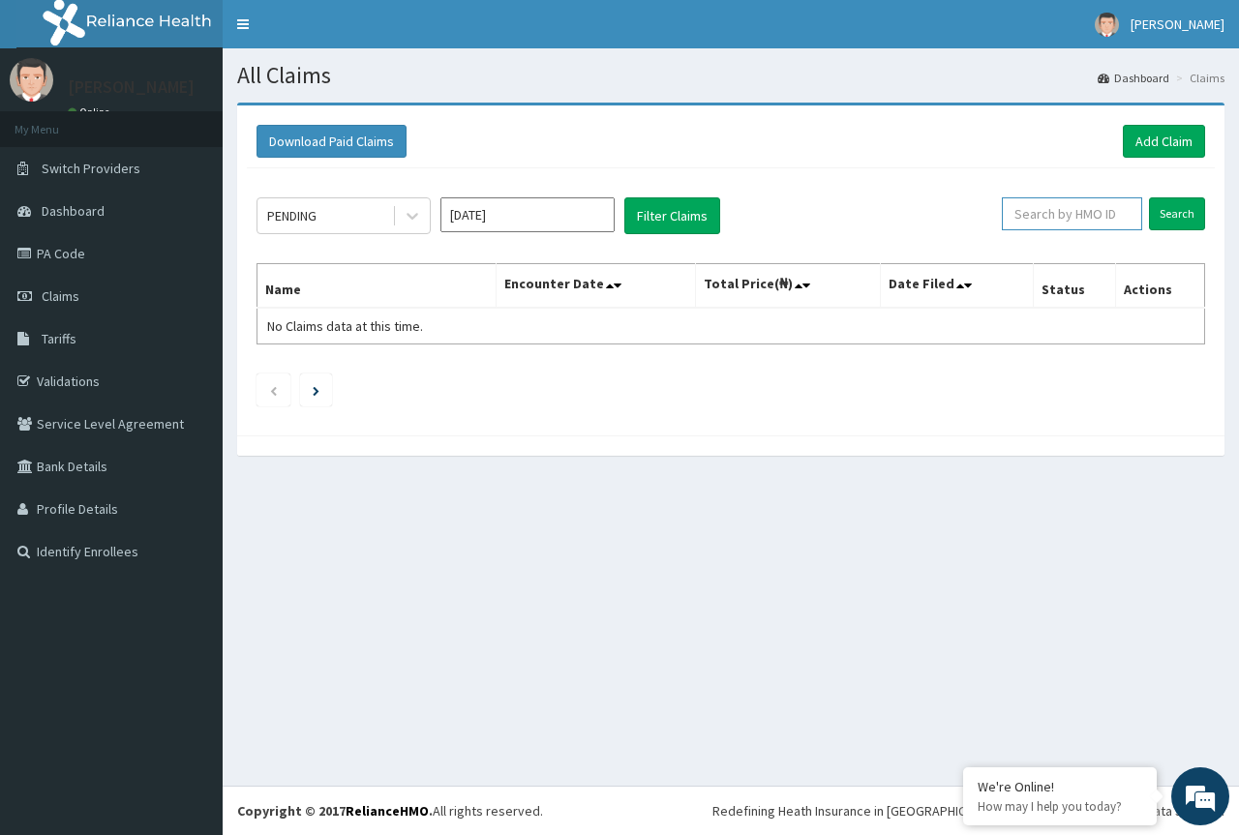
click at [1079, 208] on input "text" at bounding box center [1072, 213] width 140 height 33
type input "PFA/10022/A"
click at [1189, 215] on input "Search" at bounding box center [1177, 213] width 56 height 33
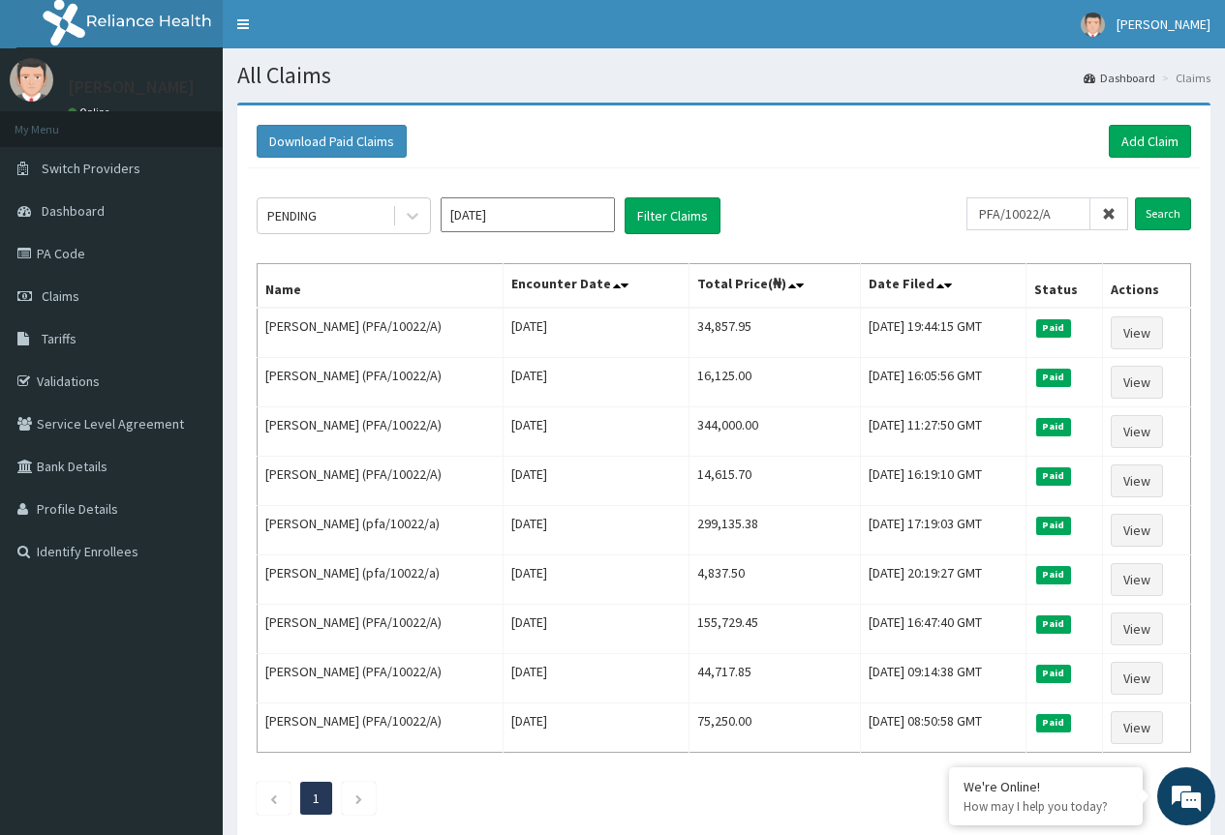
click at [1111, 219] on icon at bounding box center [1109, 214] width 14 height 14
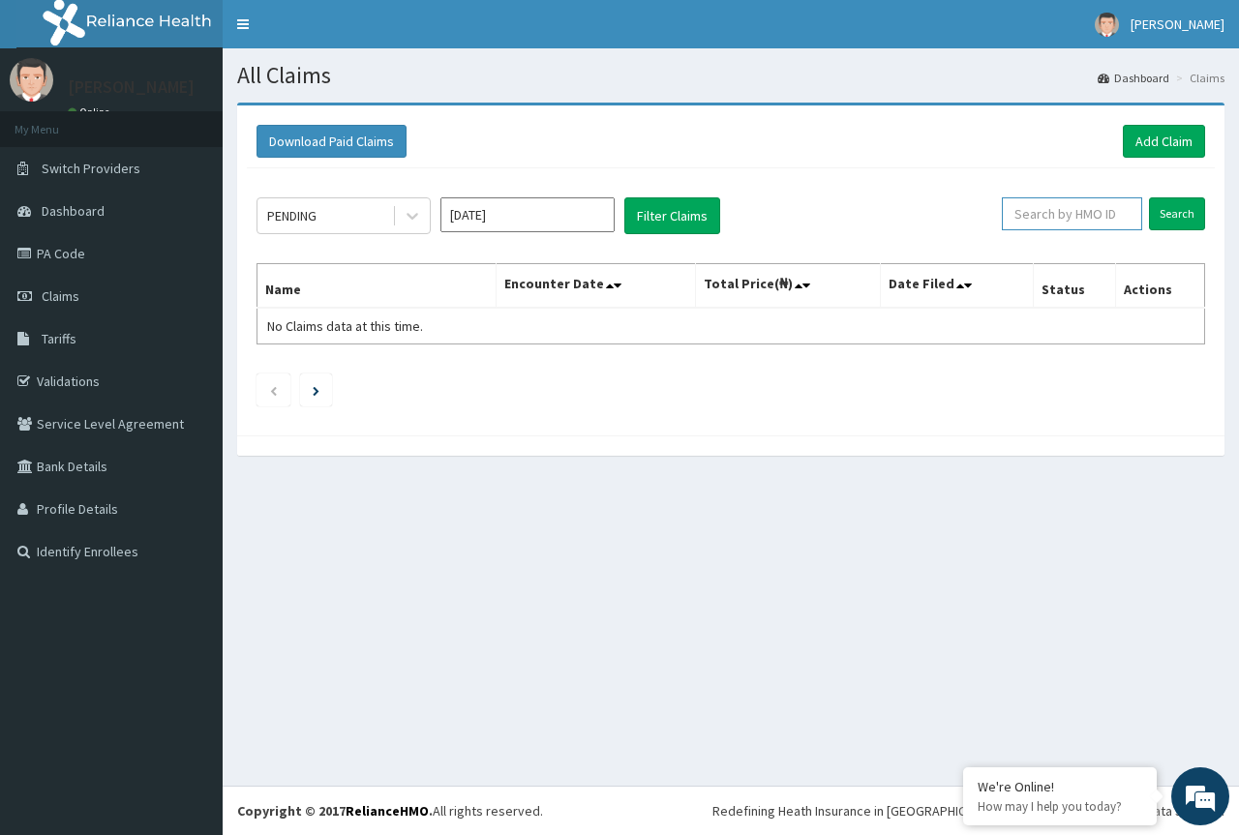
drag, startPoint x: 1057, startPoint y: 201, endPoint x: 1069, endPoint y: 203, distance: 11.8
click at [1058, 201] on input "text" at bounding box center [1072, 213] width 140 height 33
type input "AGO/10060/B"
click at [1182, 214] on input "Search" at bounding box center [1177, 213] width 56 height 33
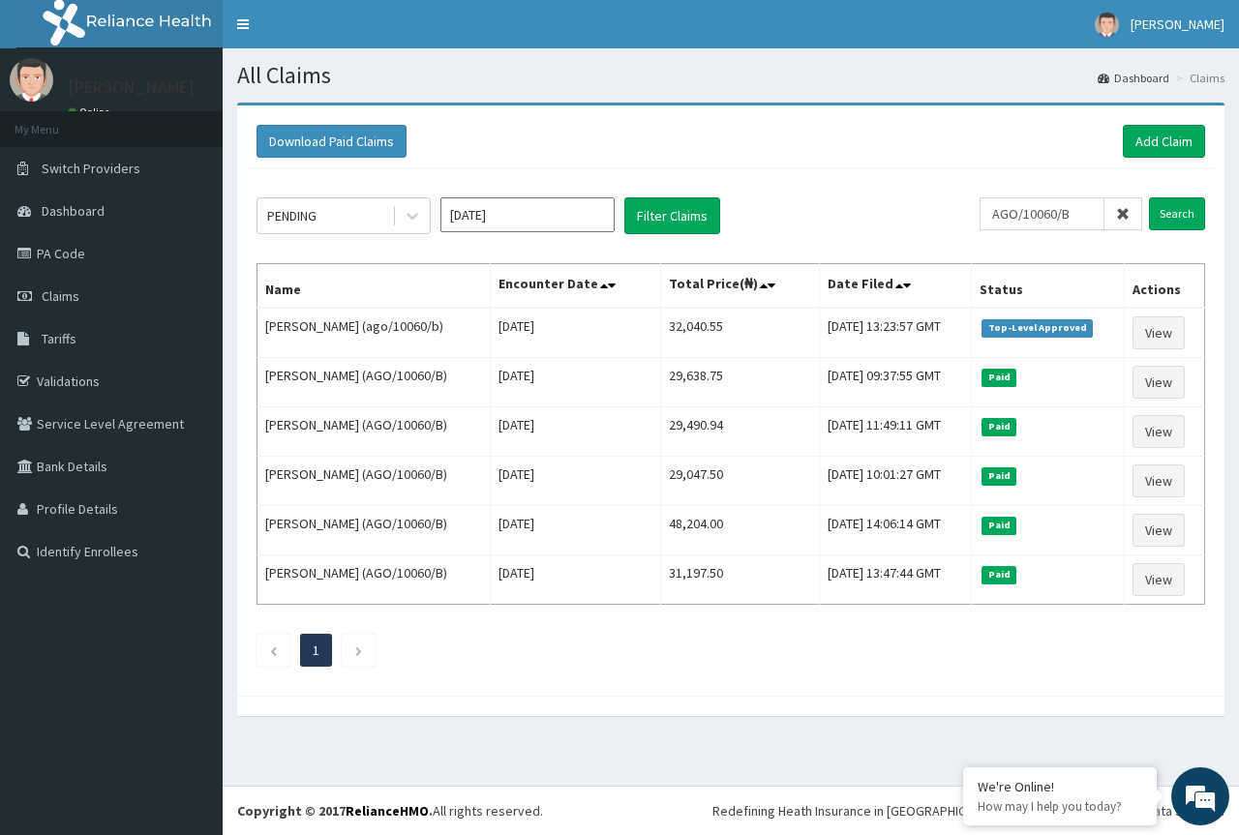
click at [1128, 216] on icon at bounding box center [1123, 214] width 14 height 14
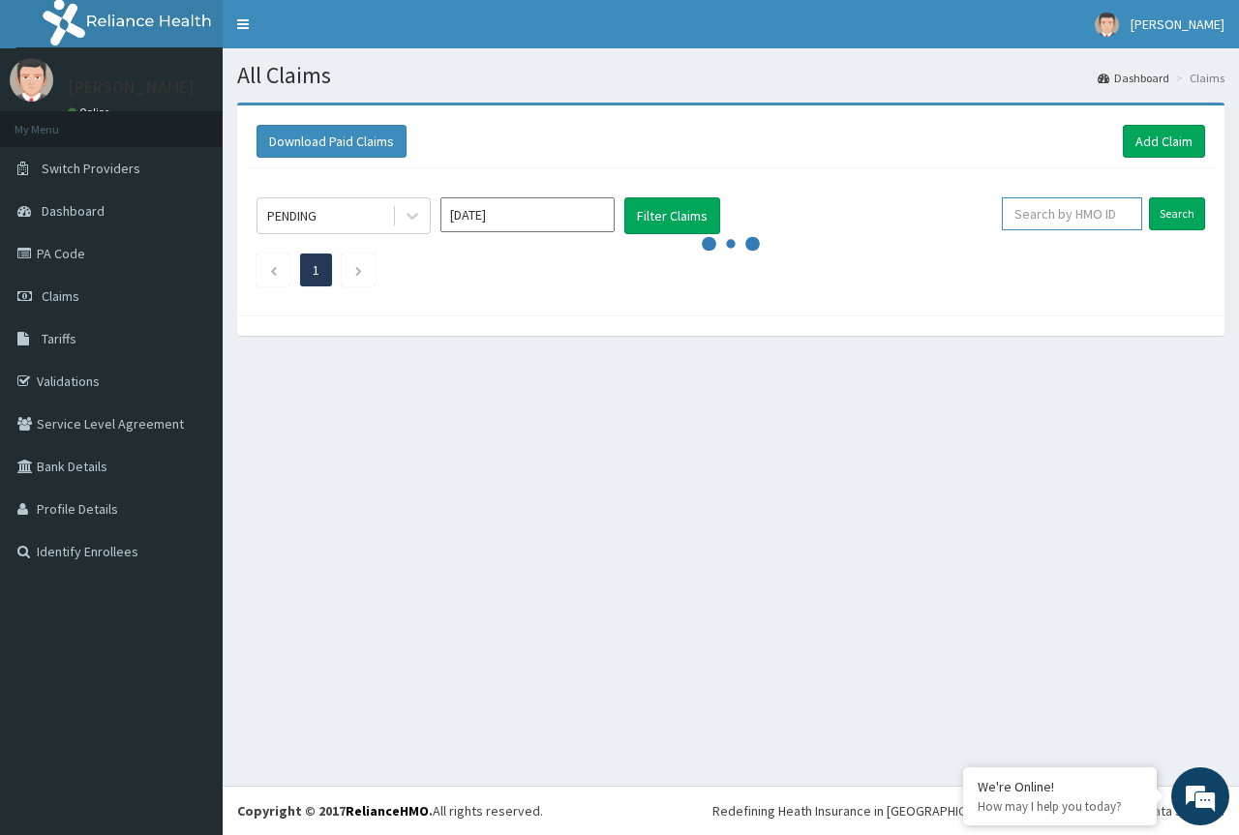
click at [1078, 217] on input "text" at bounding box center [1072, 213] width 140 height 33
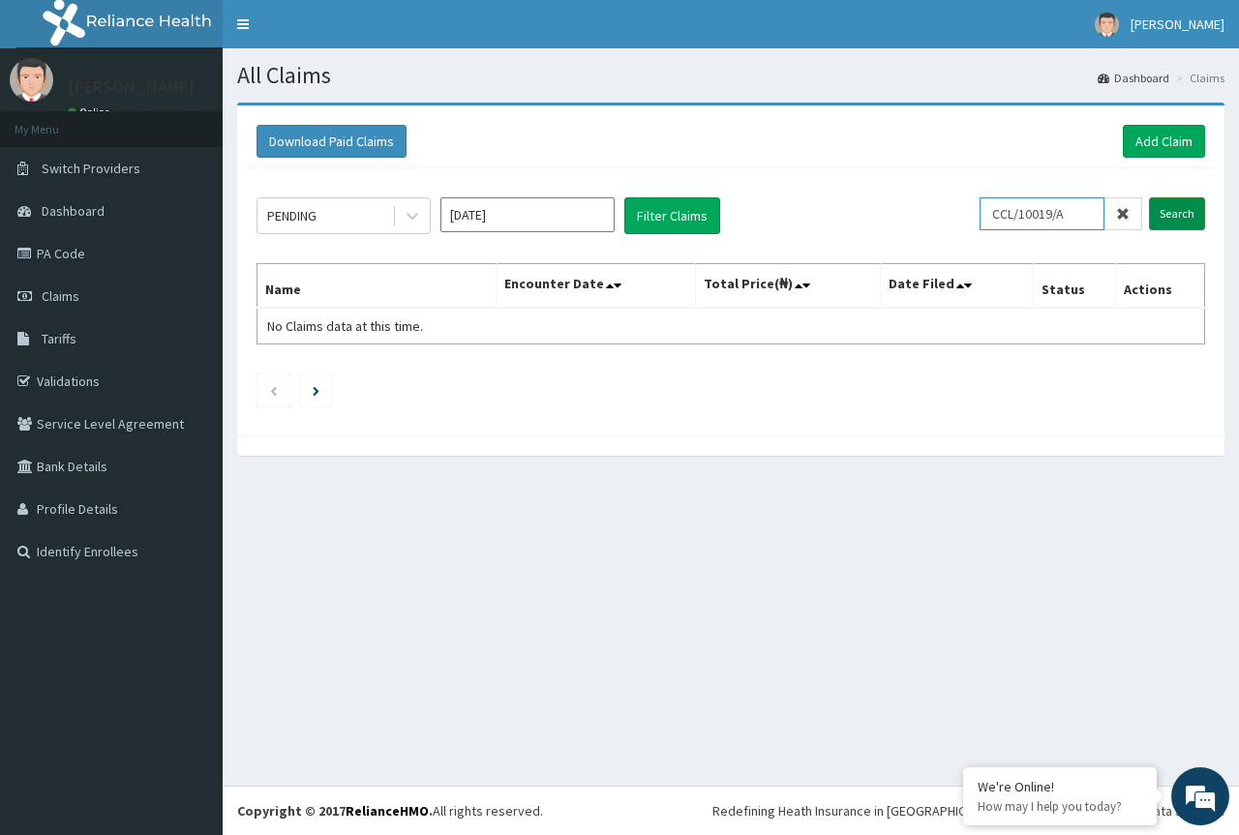
type input "CCL/10019/A"
click at [1174, 206] on input "Search" at bounding box center [1177, 213] width 56 height 33
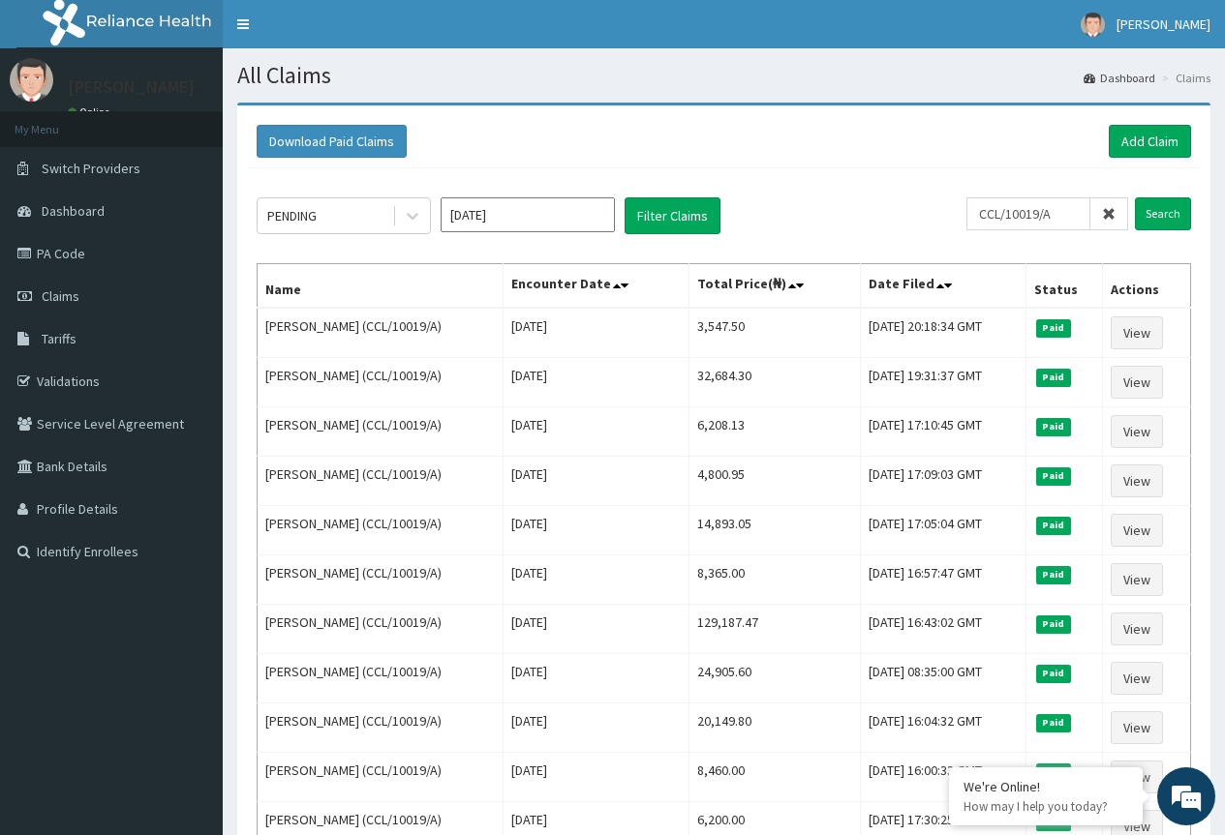
click at [1114, 210] on icon at bounding box center [1109, 214] width 14 height 14
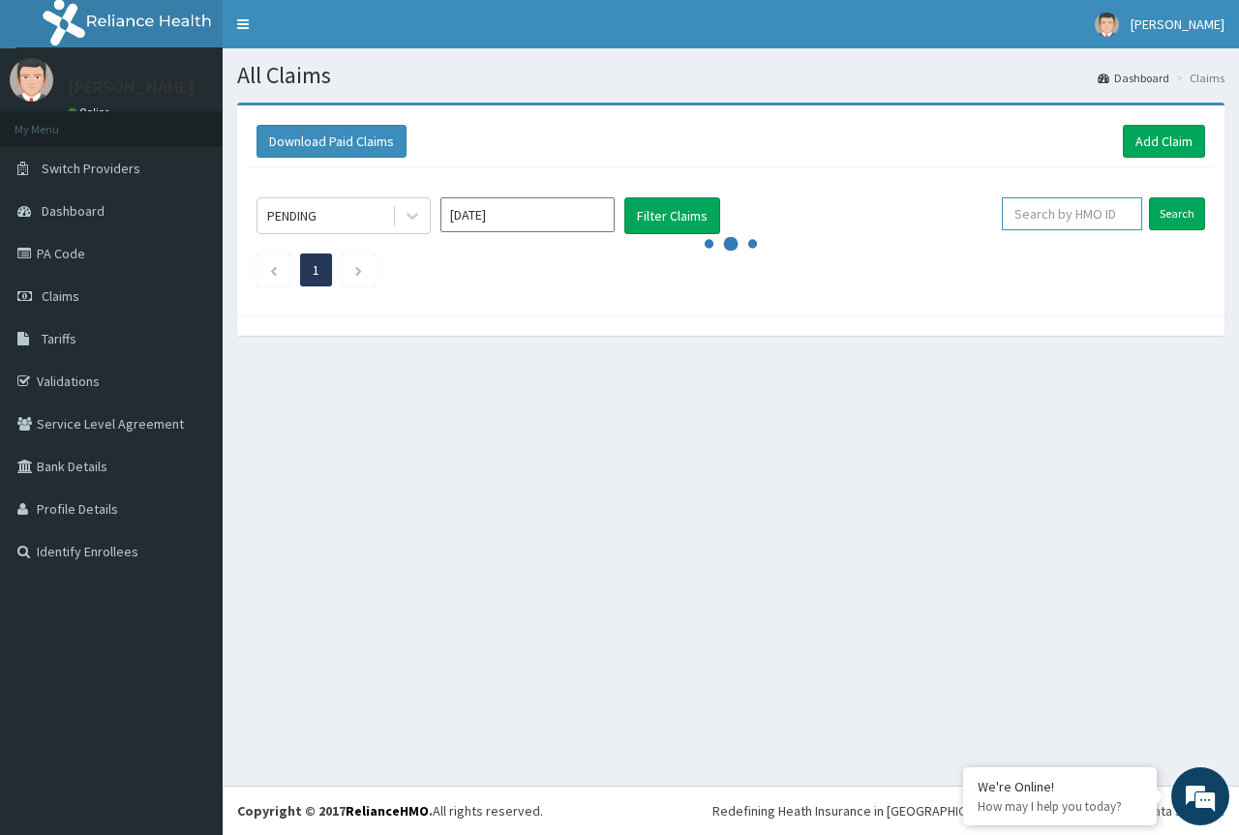
click at [1091, 221] on input "text" at bounding box center [1072, 213] width 140 height 33
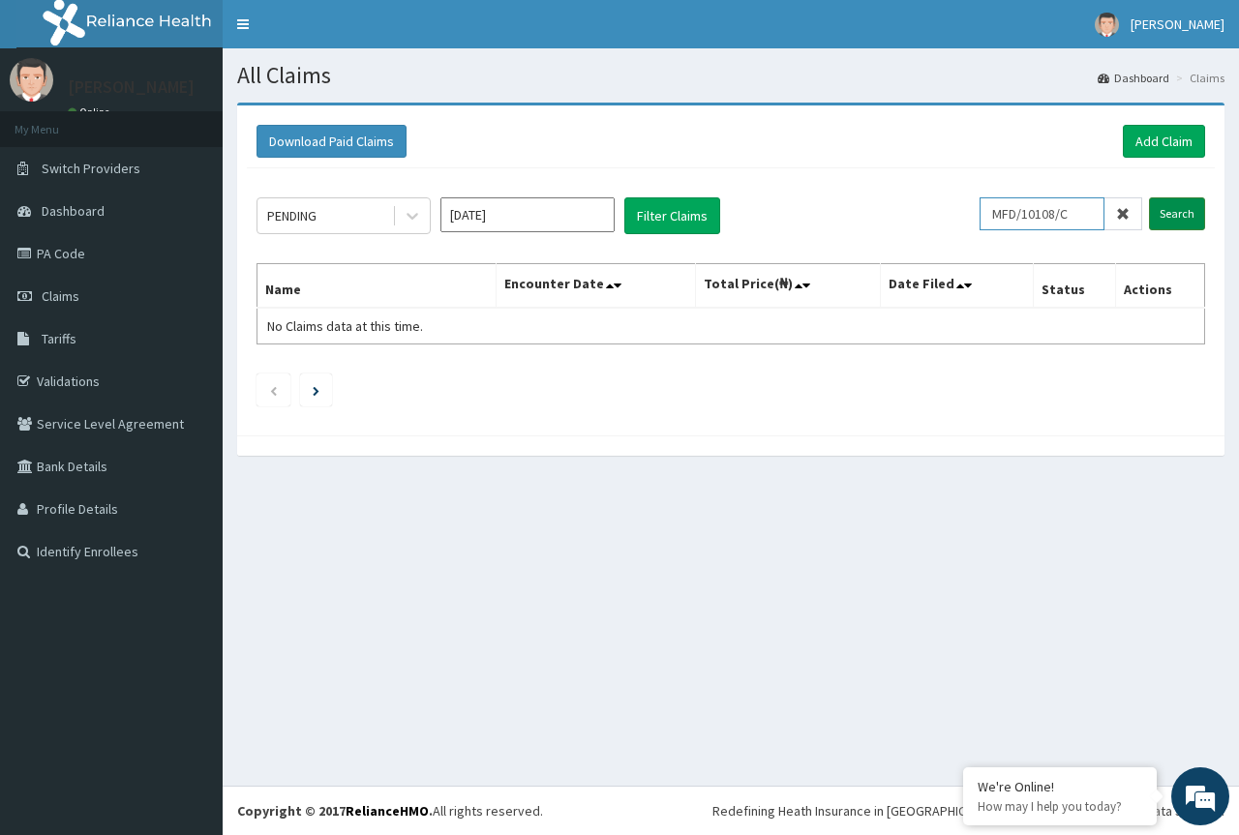
type input "MFD/10108/C"
click at [1191, 215] on input "Search" at bounding box center [1177, 213] width 56 height 33
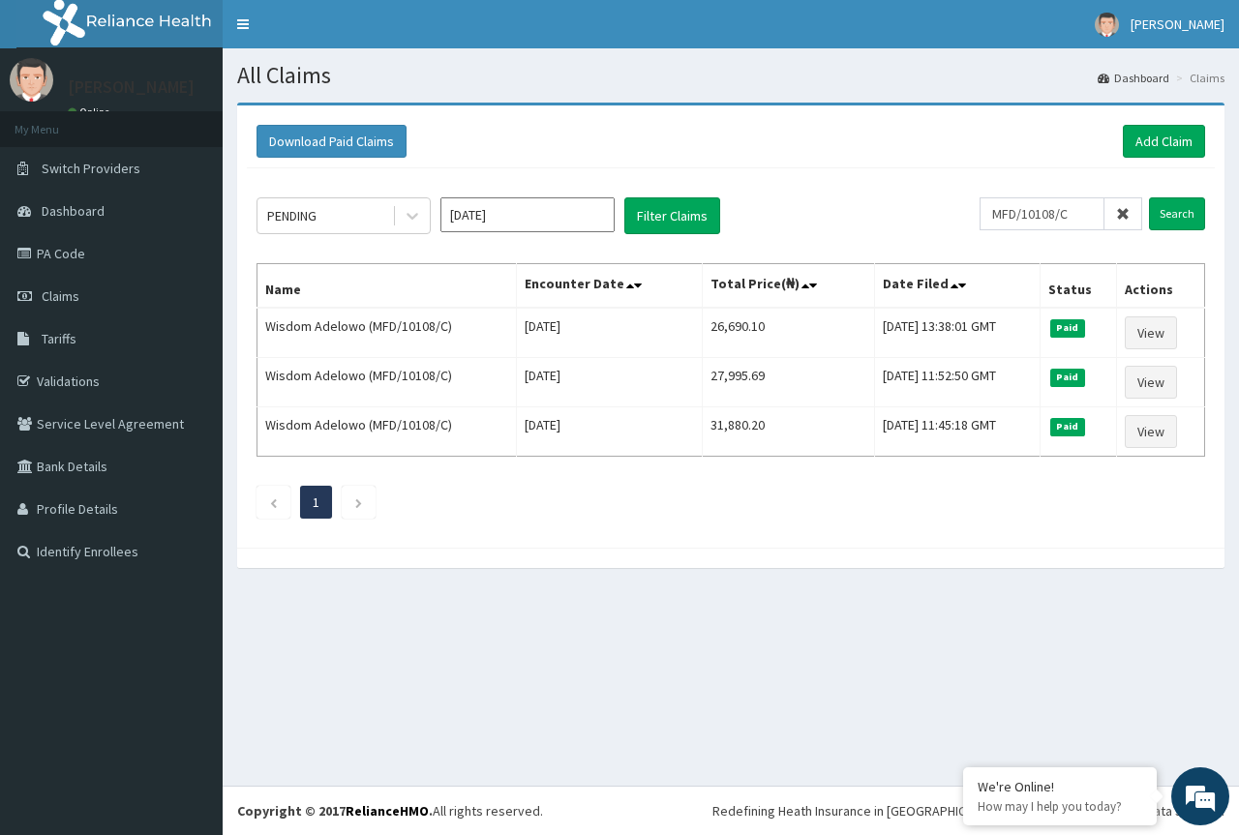
click at [1128, 219] on icon at bounding box center [1123, 214] width 14 height 14
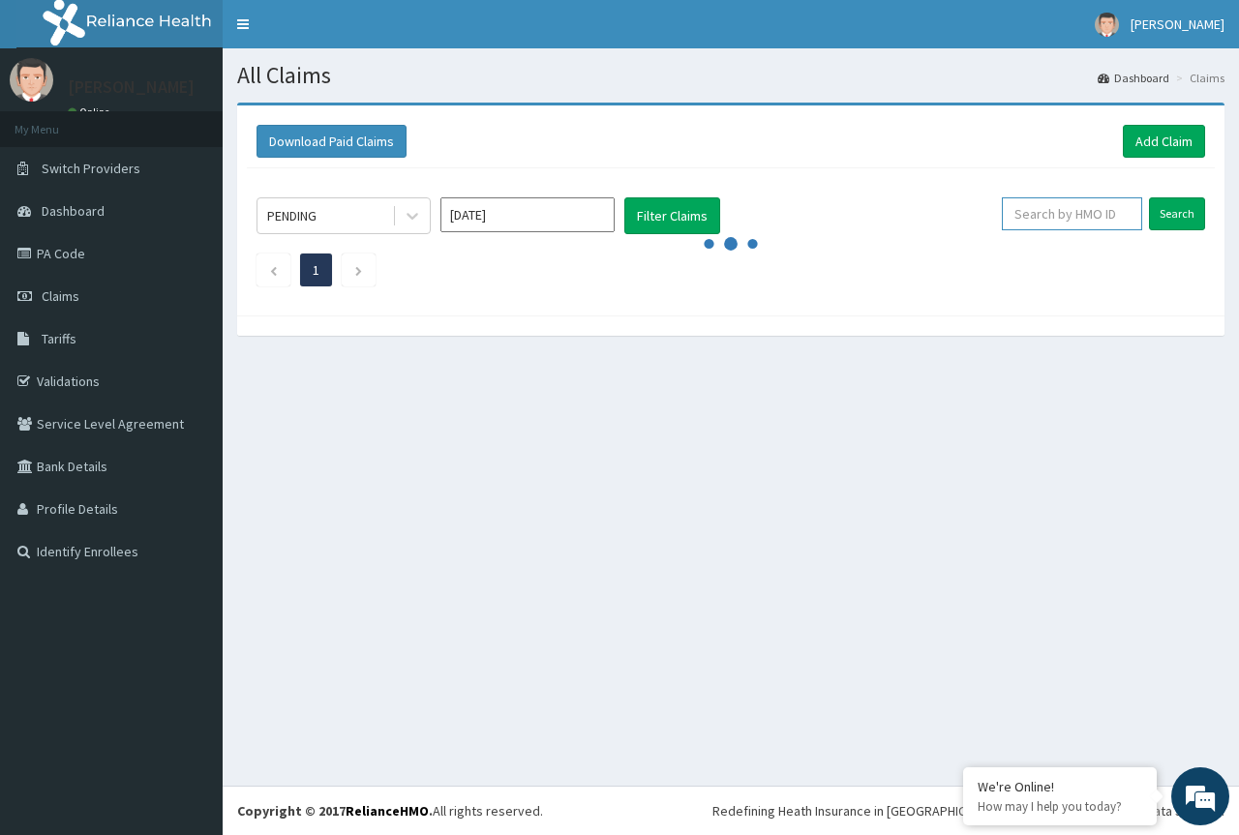
click at [1090, 209] on input "text" at bounding box center [1072, 213] width 140 height 33
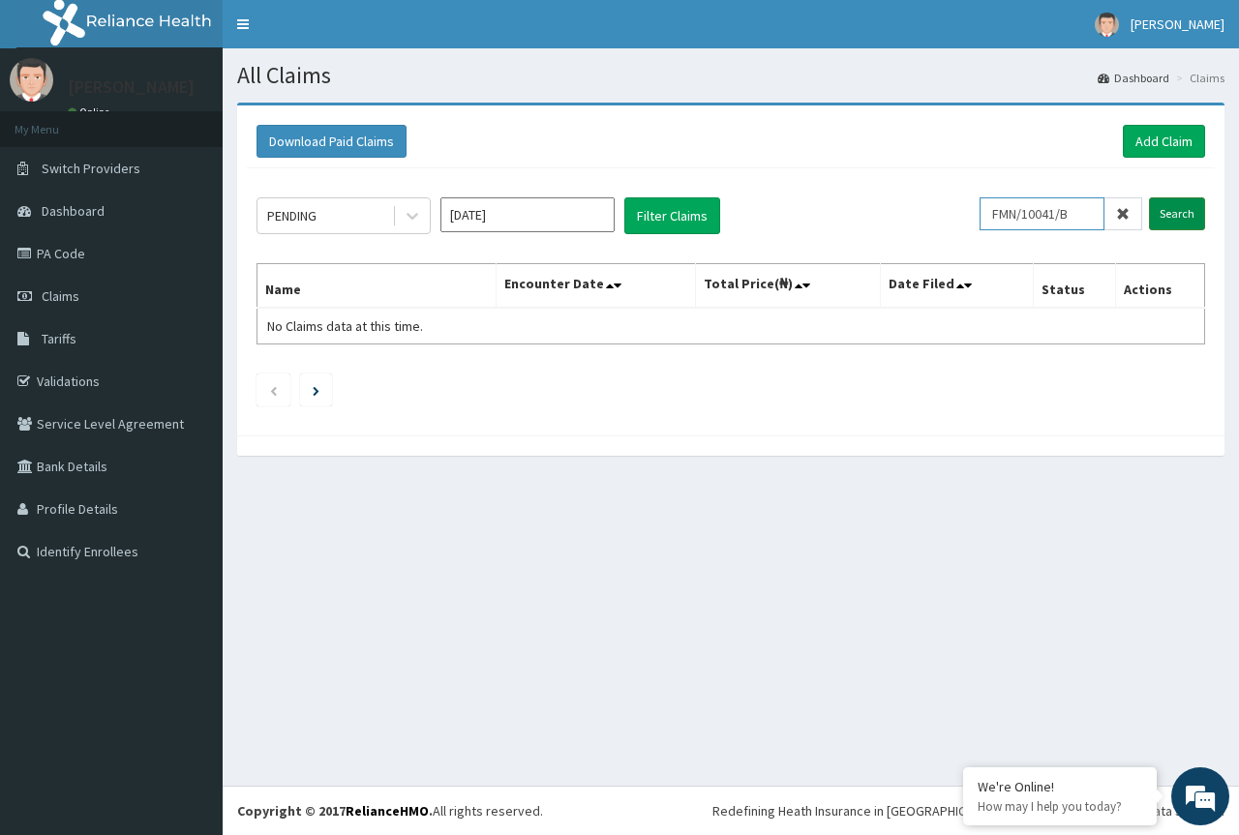
type input "FMN/10041/B"
click at [1169, 210] on input "Search" at bounding box center [1177, 213] width 56 height 33
